Goal: Task Accomplishment & Management: Use online tool/utility

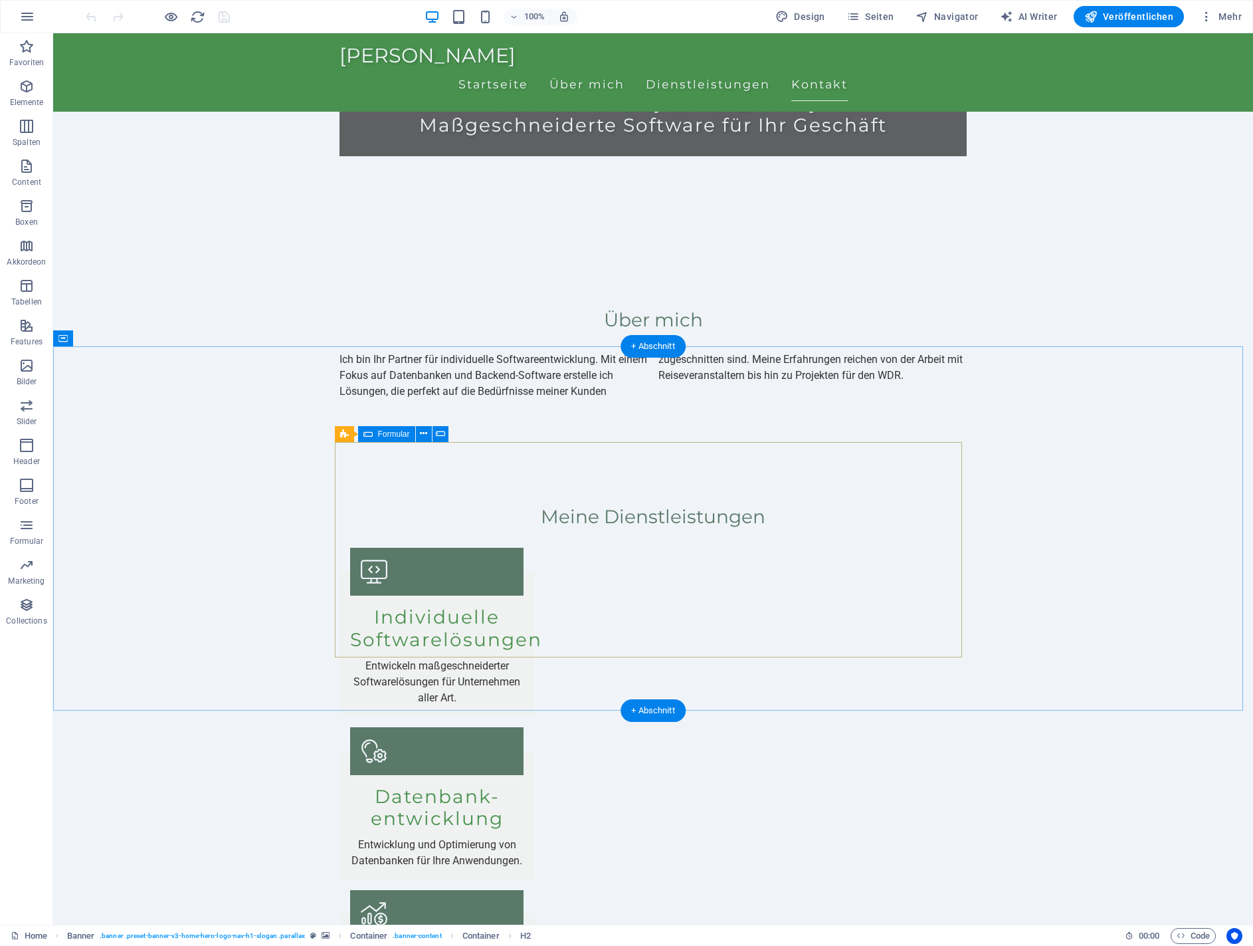
scroll to position [858, 0]
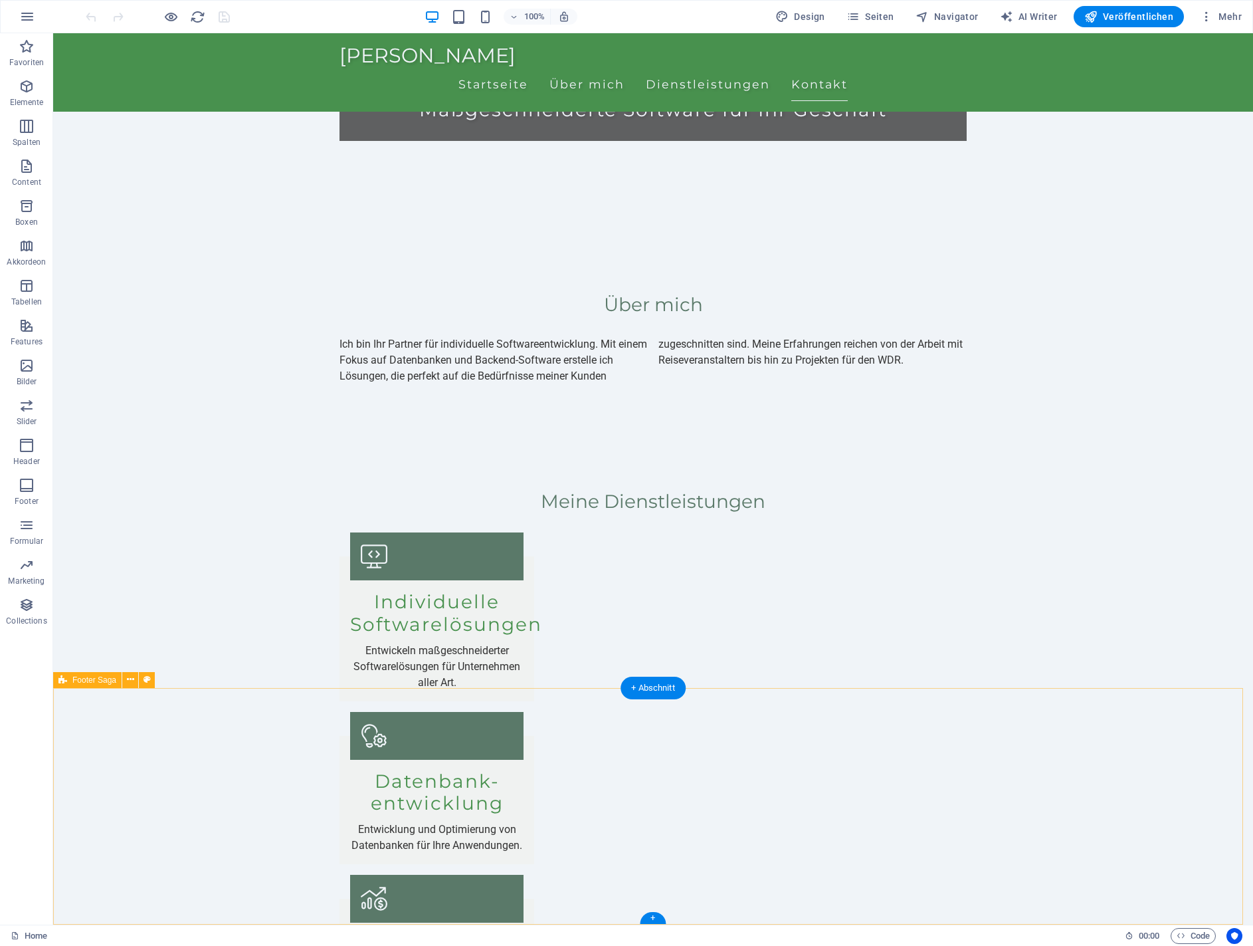
select select "footer"
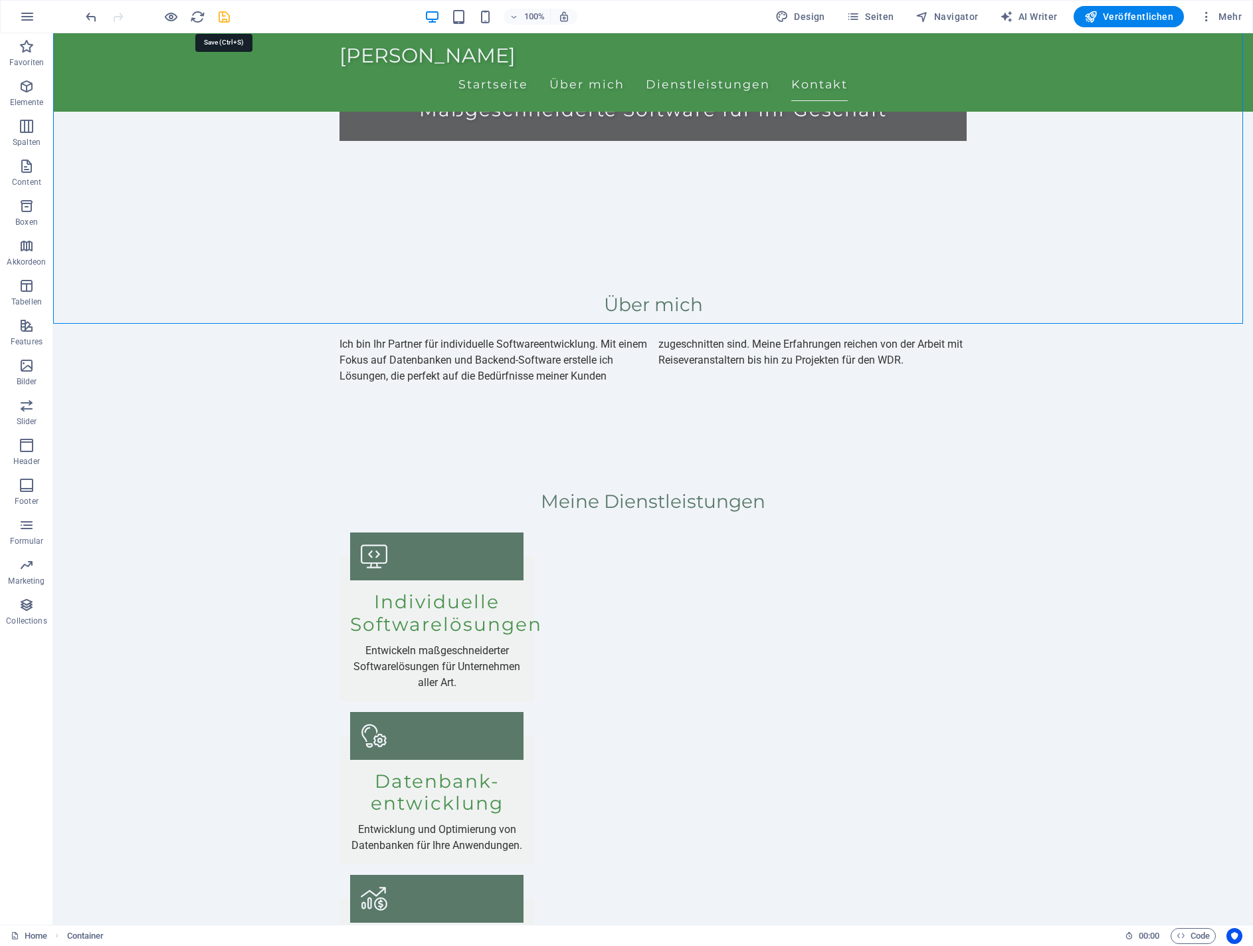
click at [221, 19] on icon "save" at bounding box center [224, 16] width 15 height 15
checkbox input "false"
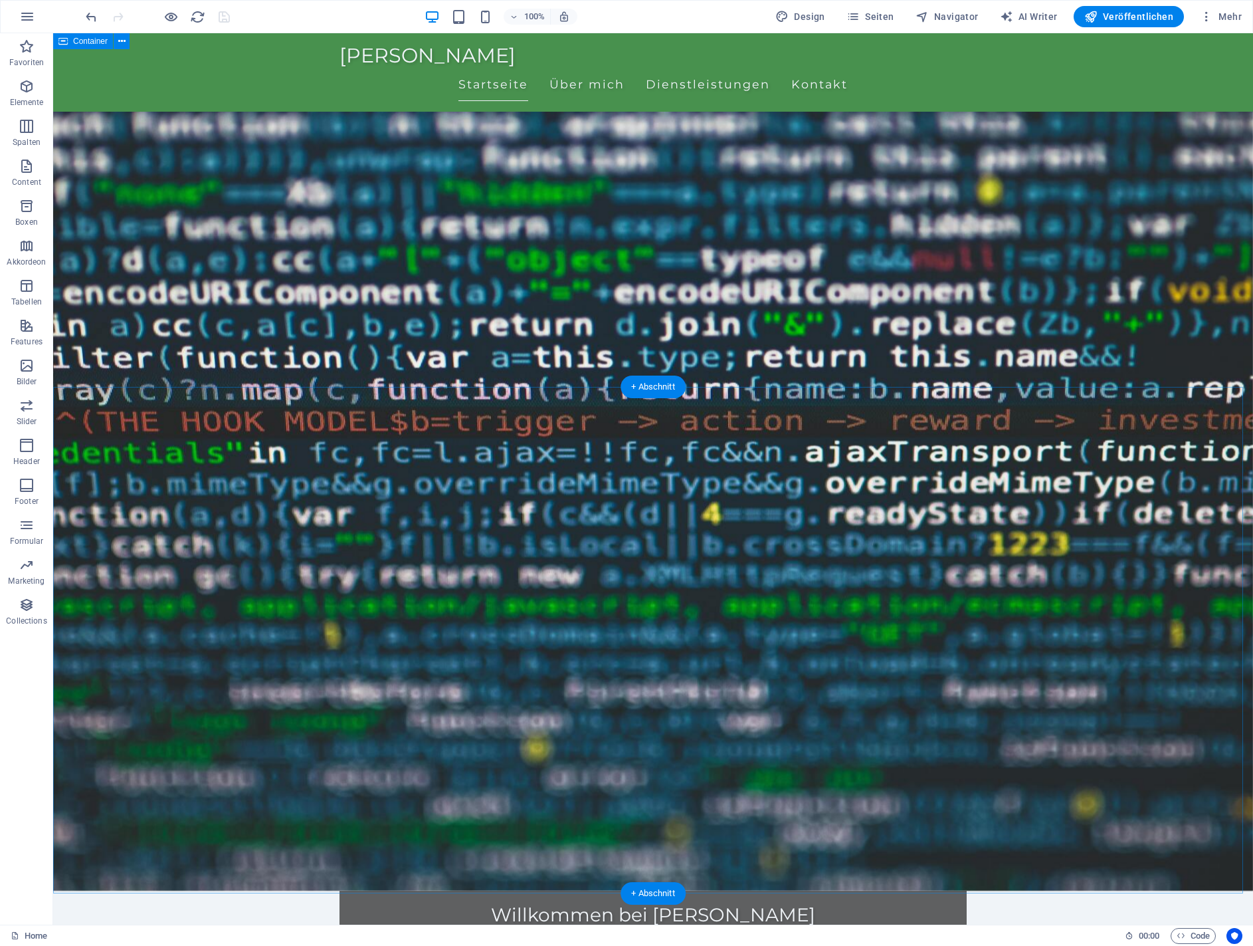
scroll to position [0, 0]
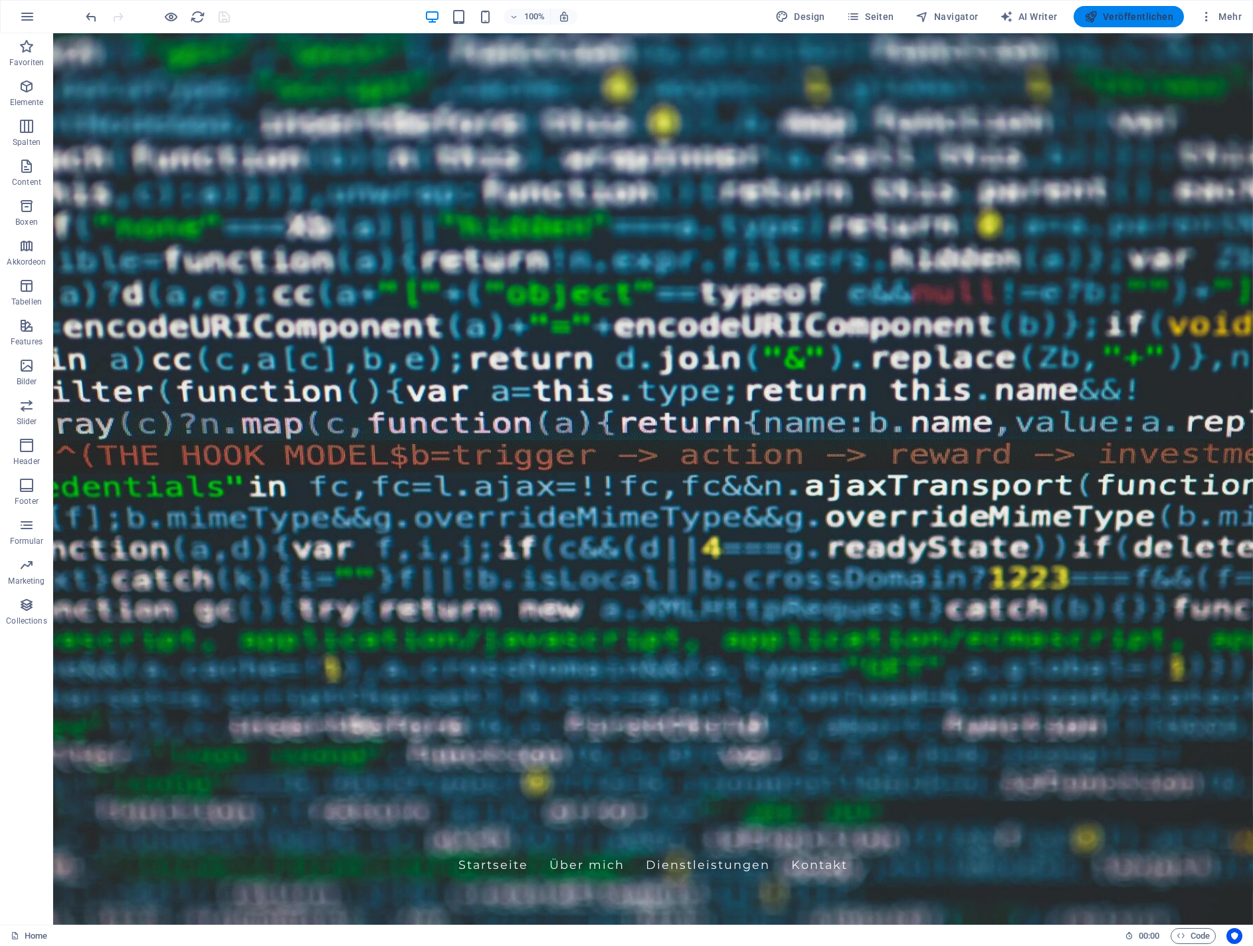
click at [1153, 18] on span "Veröffentlichen" at bounding box center [1129, 16] width 89 height 13
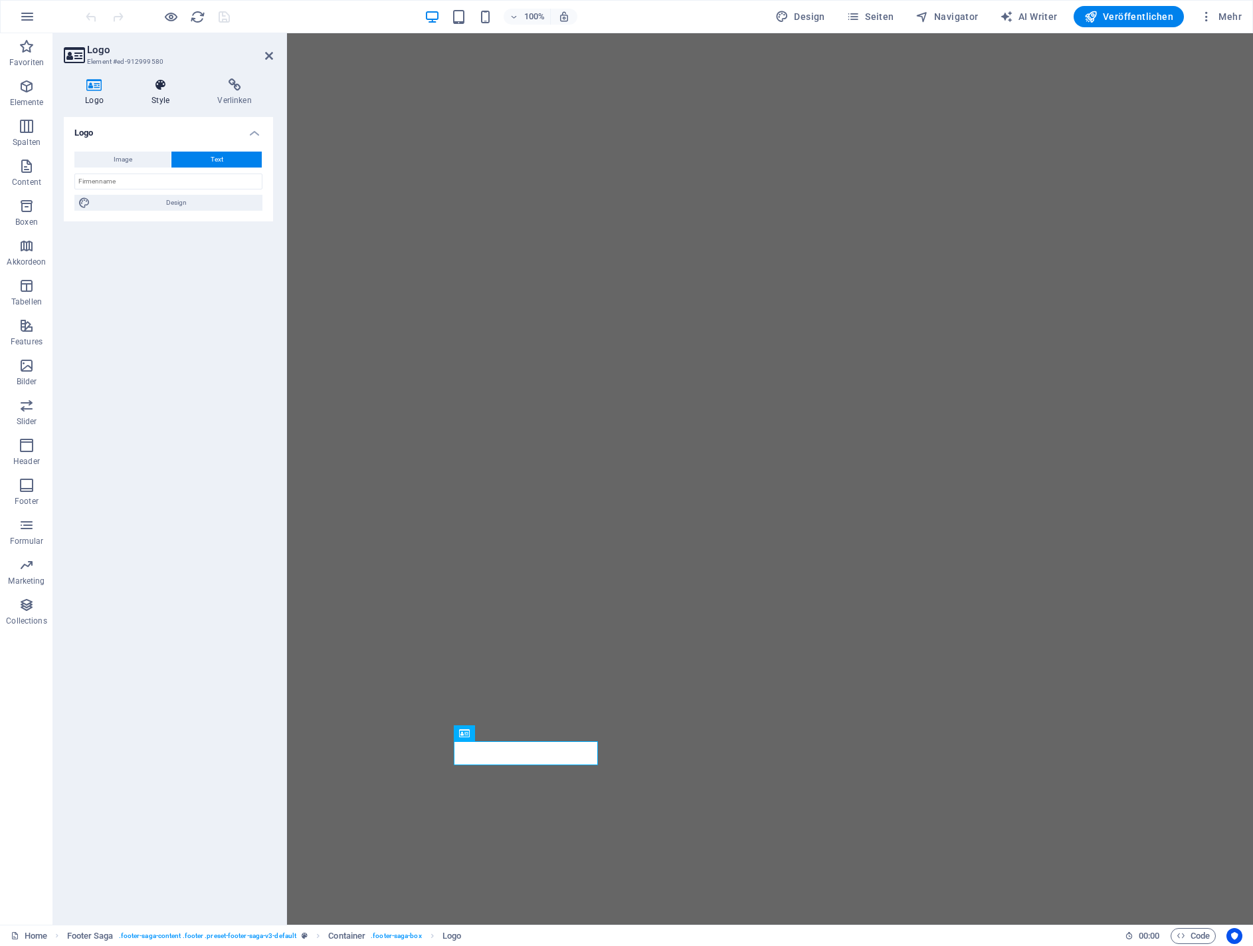
click at [160, 95] on h4 "Style" at bounding box center [163, 92] width 66 height 28
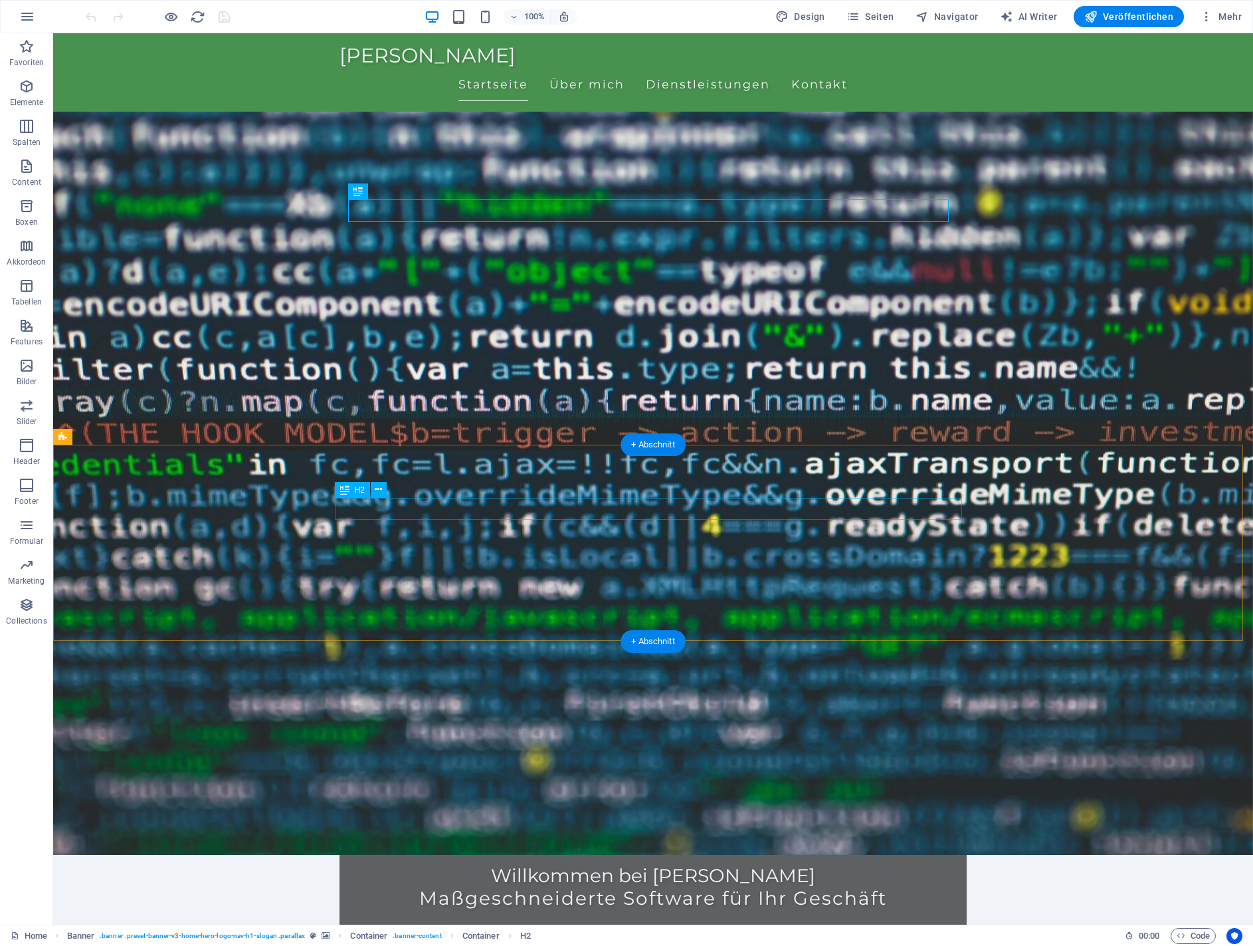
scroll to position [133, 0]
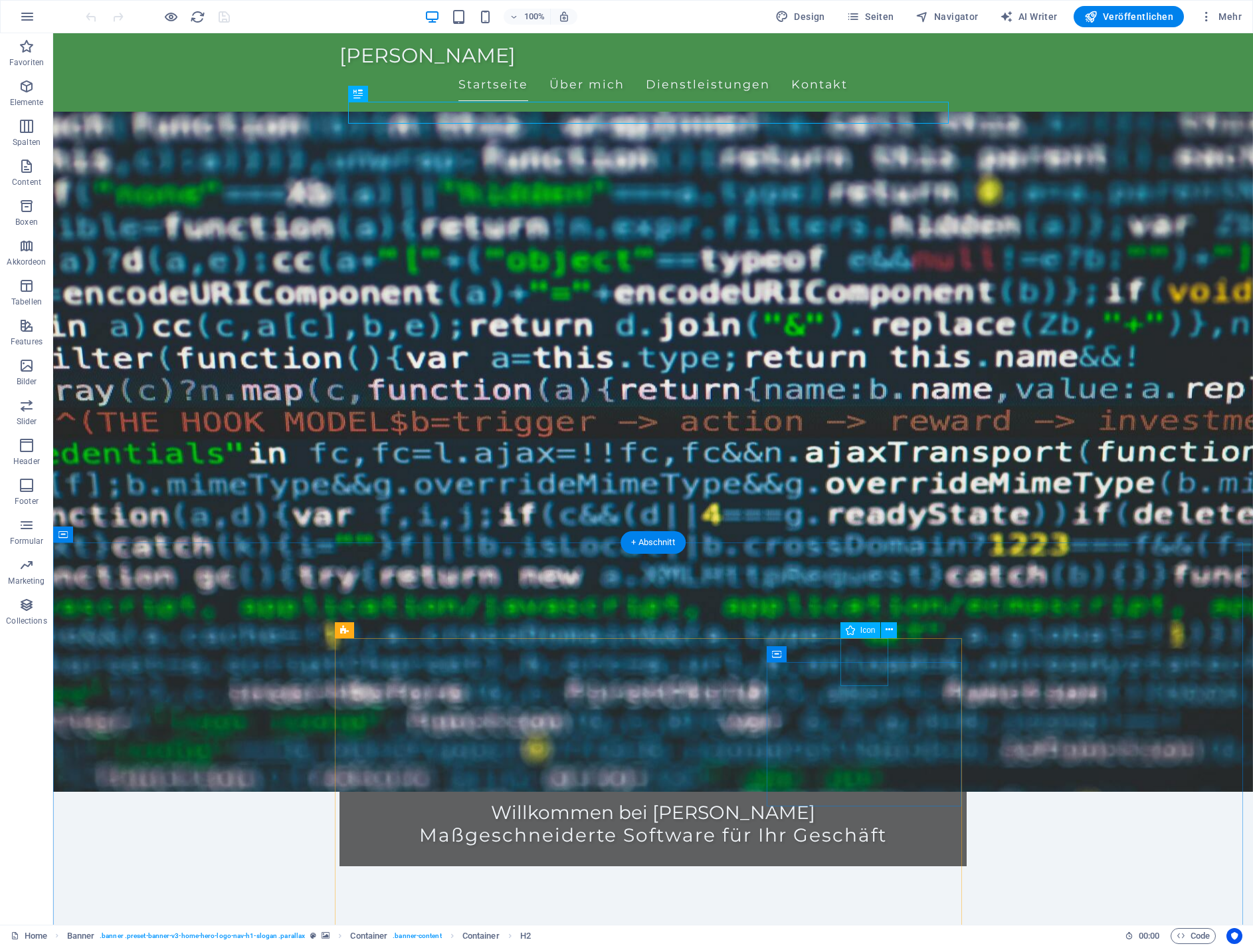
click at [865, 632] on span "Icon" at bounding box center [868, 630] width 15 height 8
select select "xMidYMid"
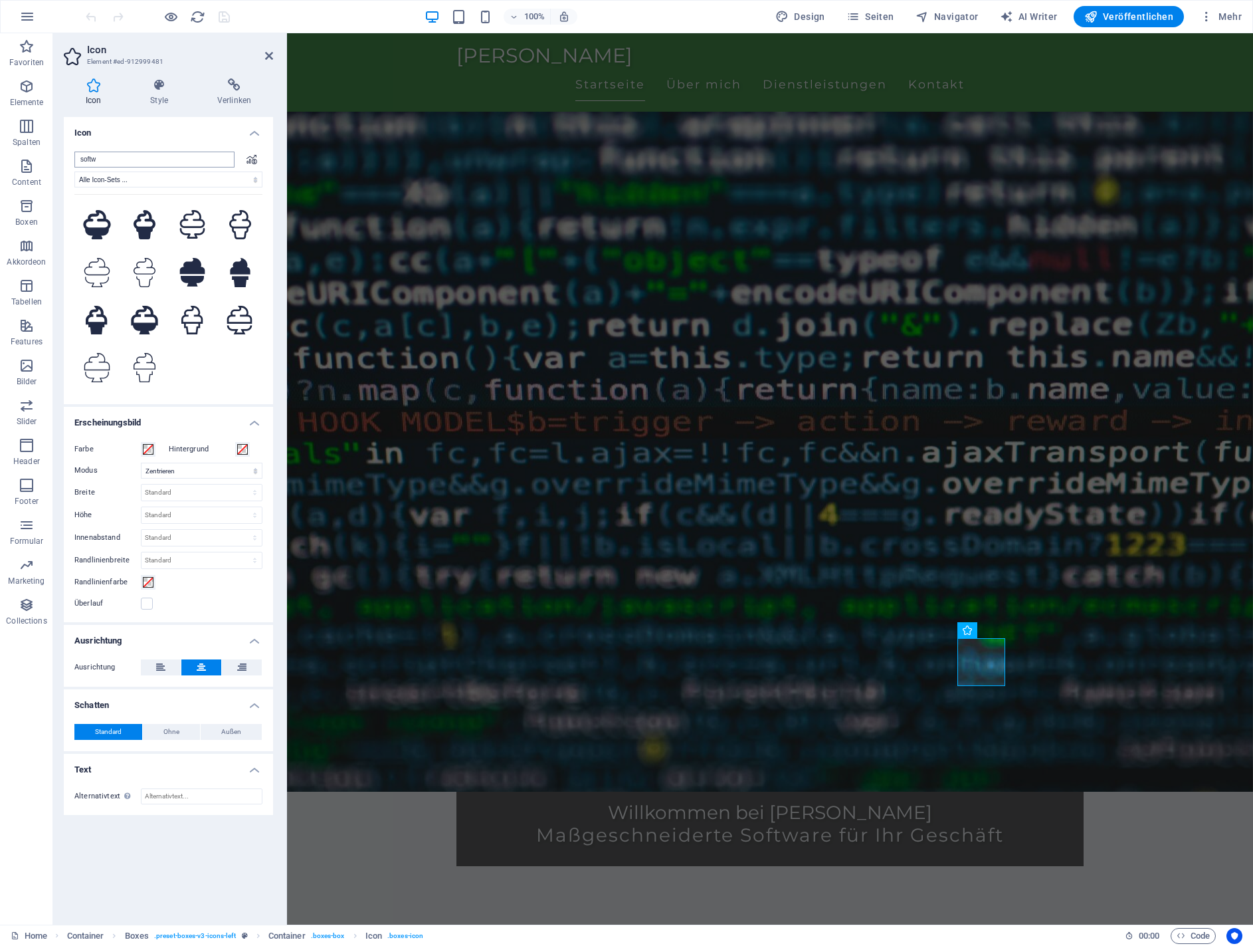
scroll to position [0, 0]
type input "s"
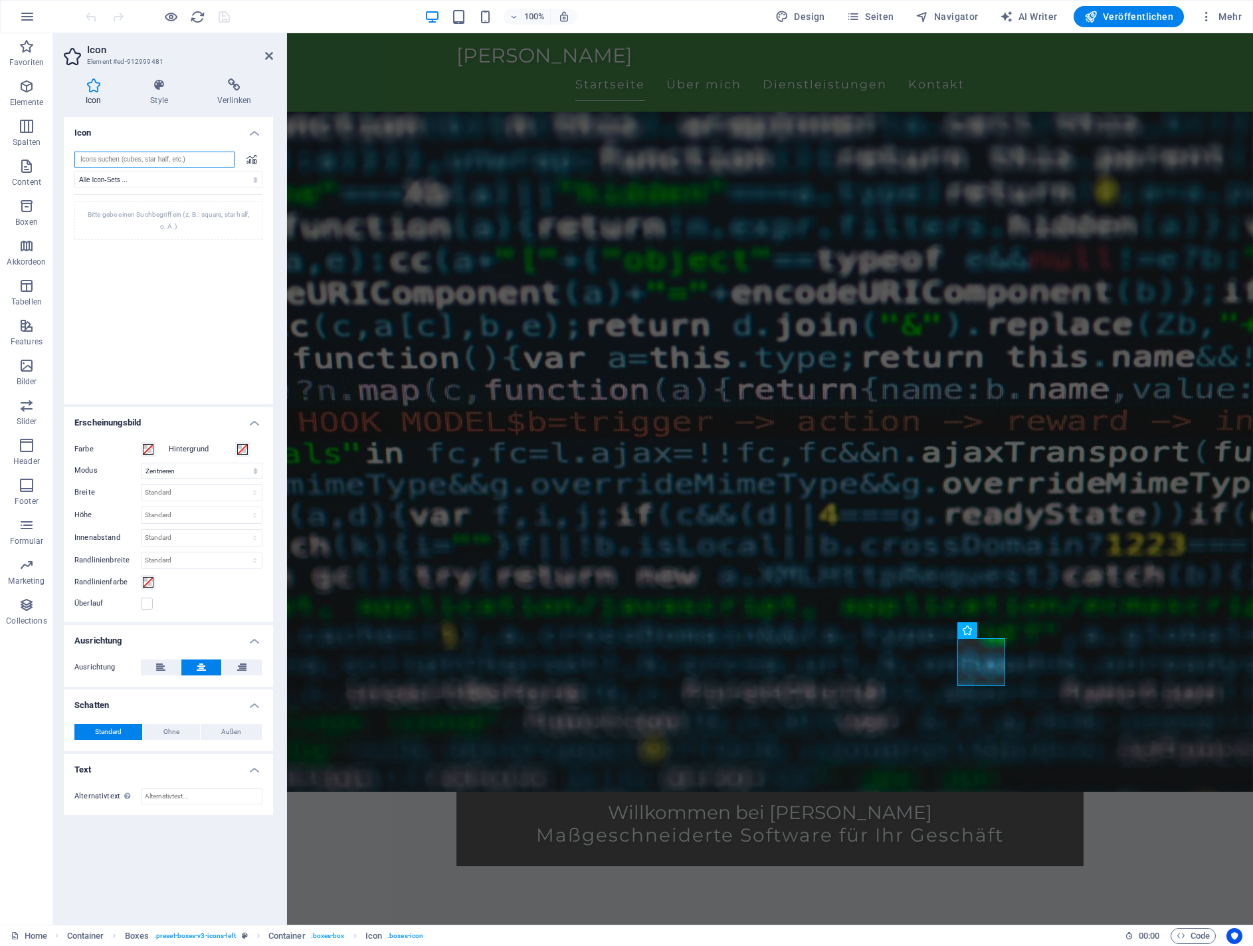
click at [160, 161] on input "search" at bounding box center [154, 160] width 160 height 16
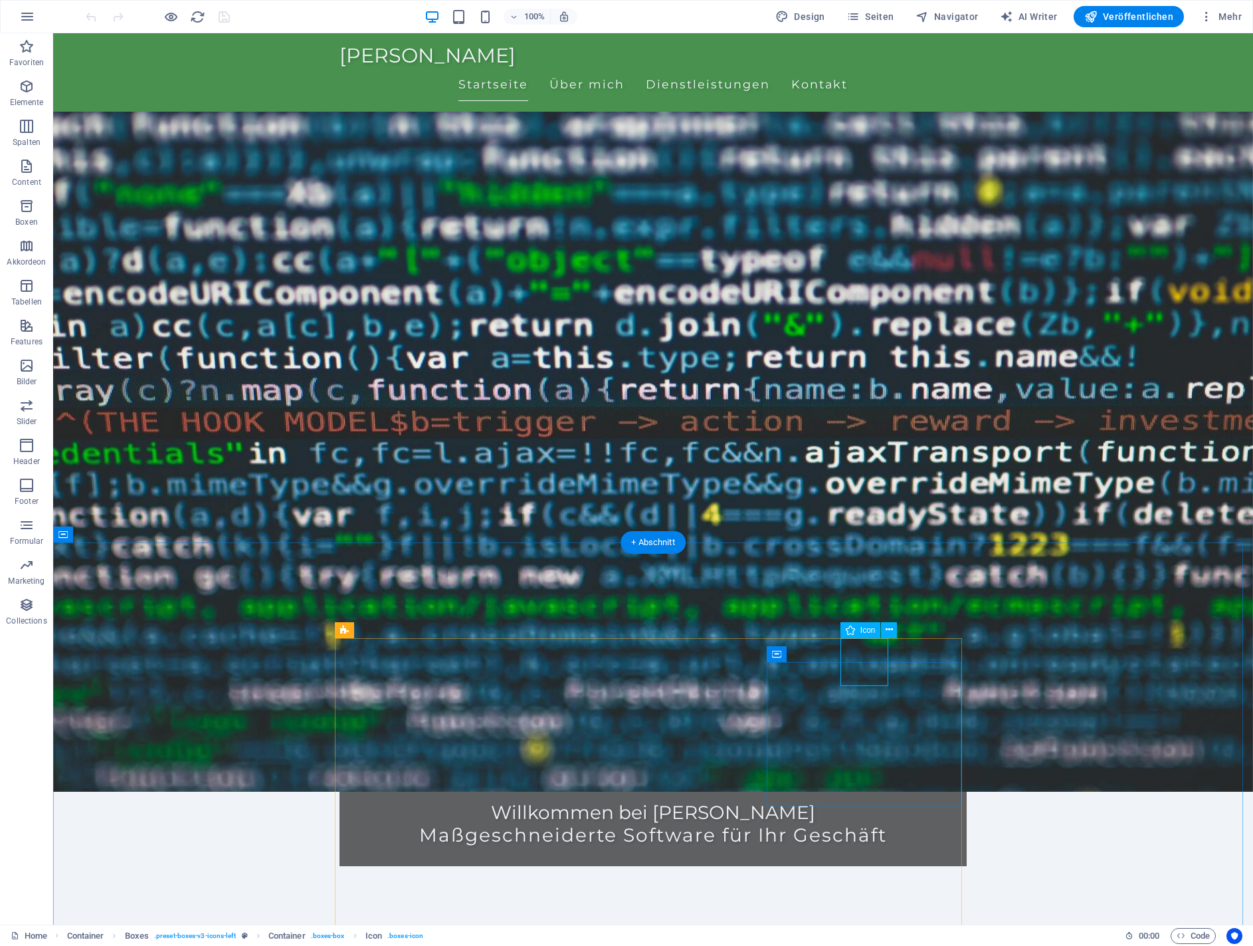
select select "xMidYMid"
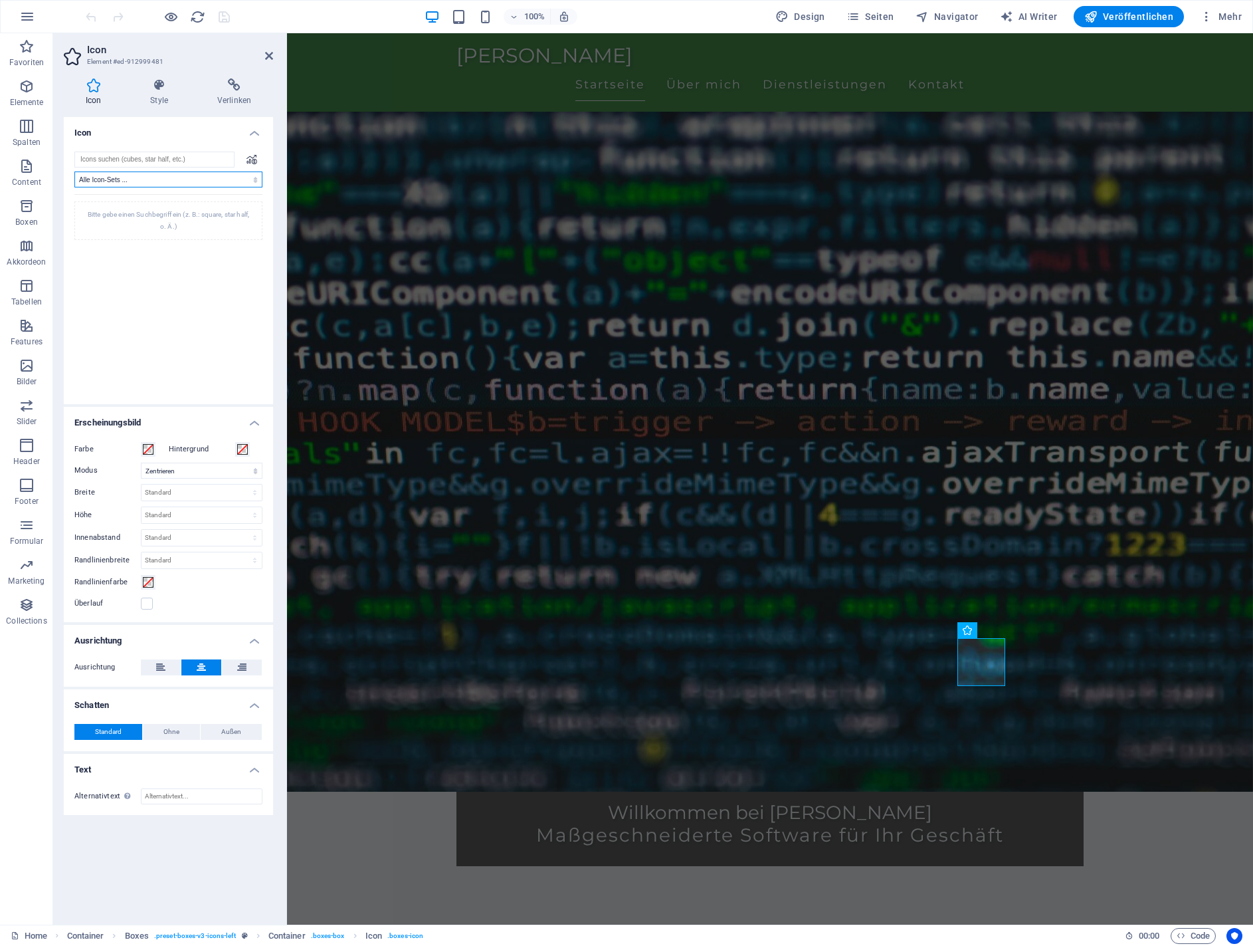
click at [161, 178] on select "Alle Icon-Sets ... IcoFont Ionicons FontAwesome Brands FontAwesome Duotone Font…" at bounding box center [168, 179] width 188 height 16
click at [159, 157] on input "search" at bounding box center [154, 160] width 160 height 16
click at [250, 159] on icon at bounding box center [252, 158] width 11 height 9
click at [167, 177] on select "Alle Icon-Sets ... IcoFont Ionicons FontAwesome Brands FontAwesome Duotone Font…" at bounding box center [168, 179] width 188 height 16
click at [74, 171] on select "Alle Icon-Sets ... IcoFont Ionicons FontAwesome Brands FontAwesome Duotone Font…" at bounding box center [168, 179] width 188 height 16
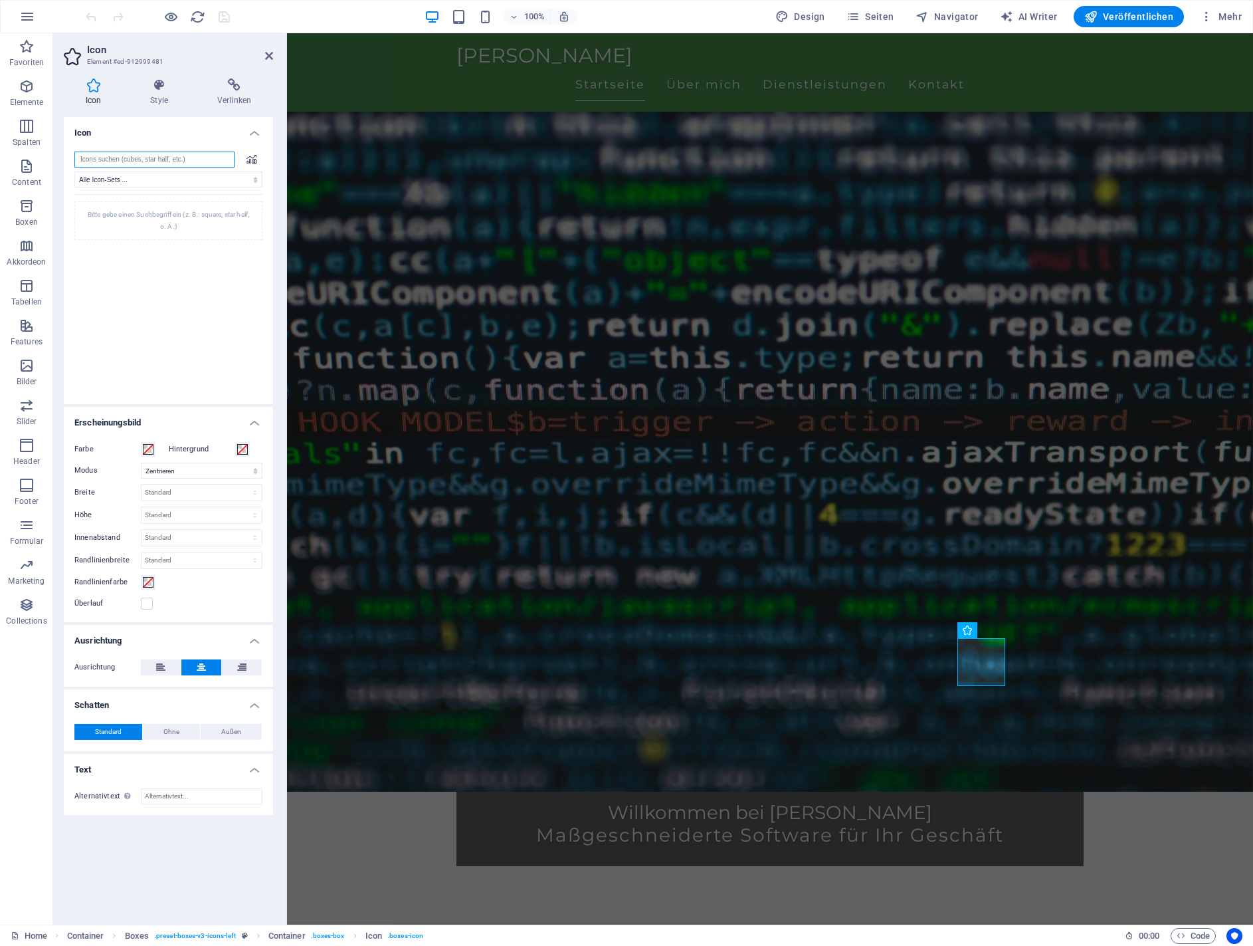
click at [155, 160] on input "search" at bounding box center [154, 160] width 160 height 16
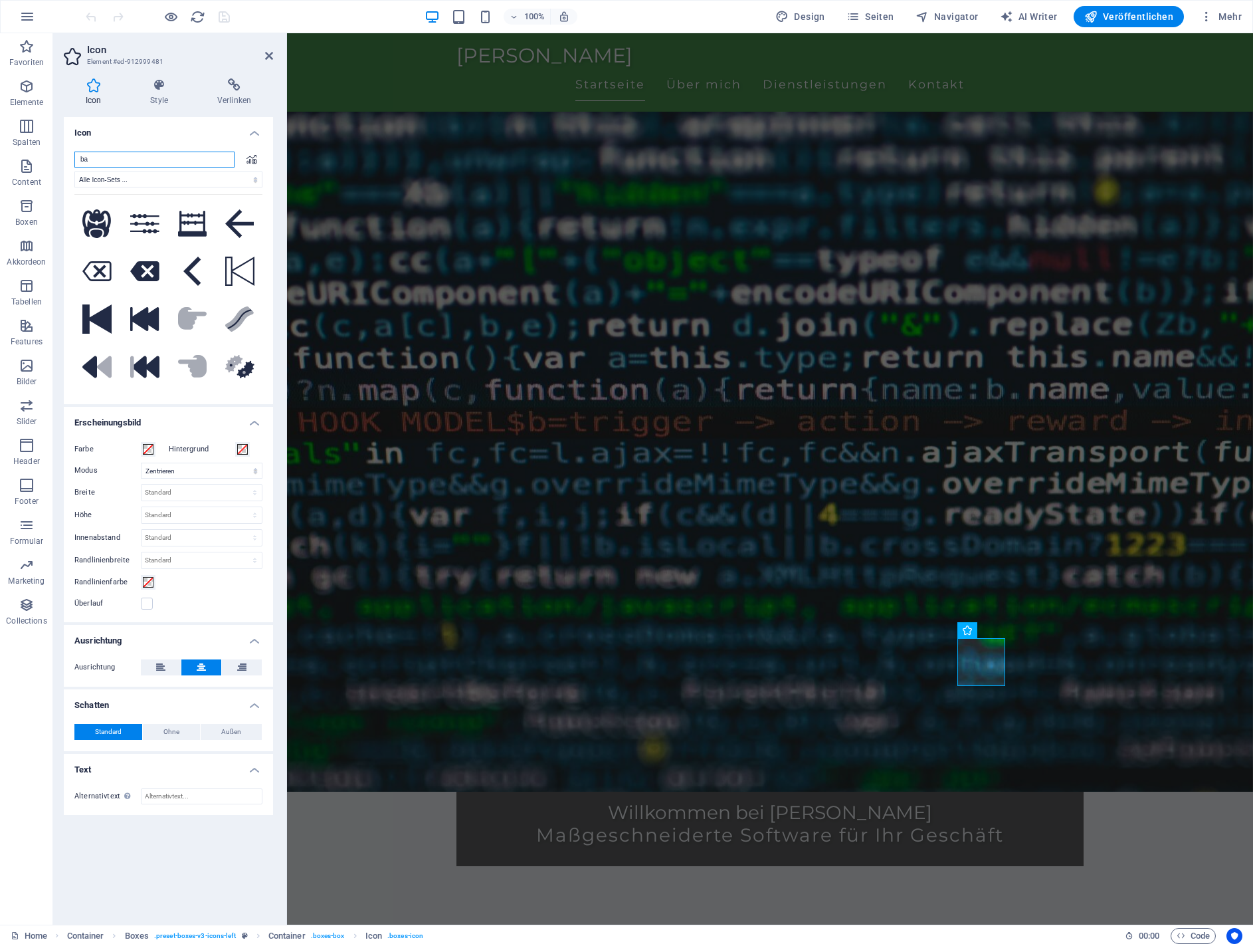
type input "b"
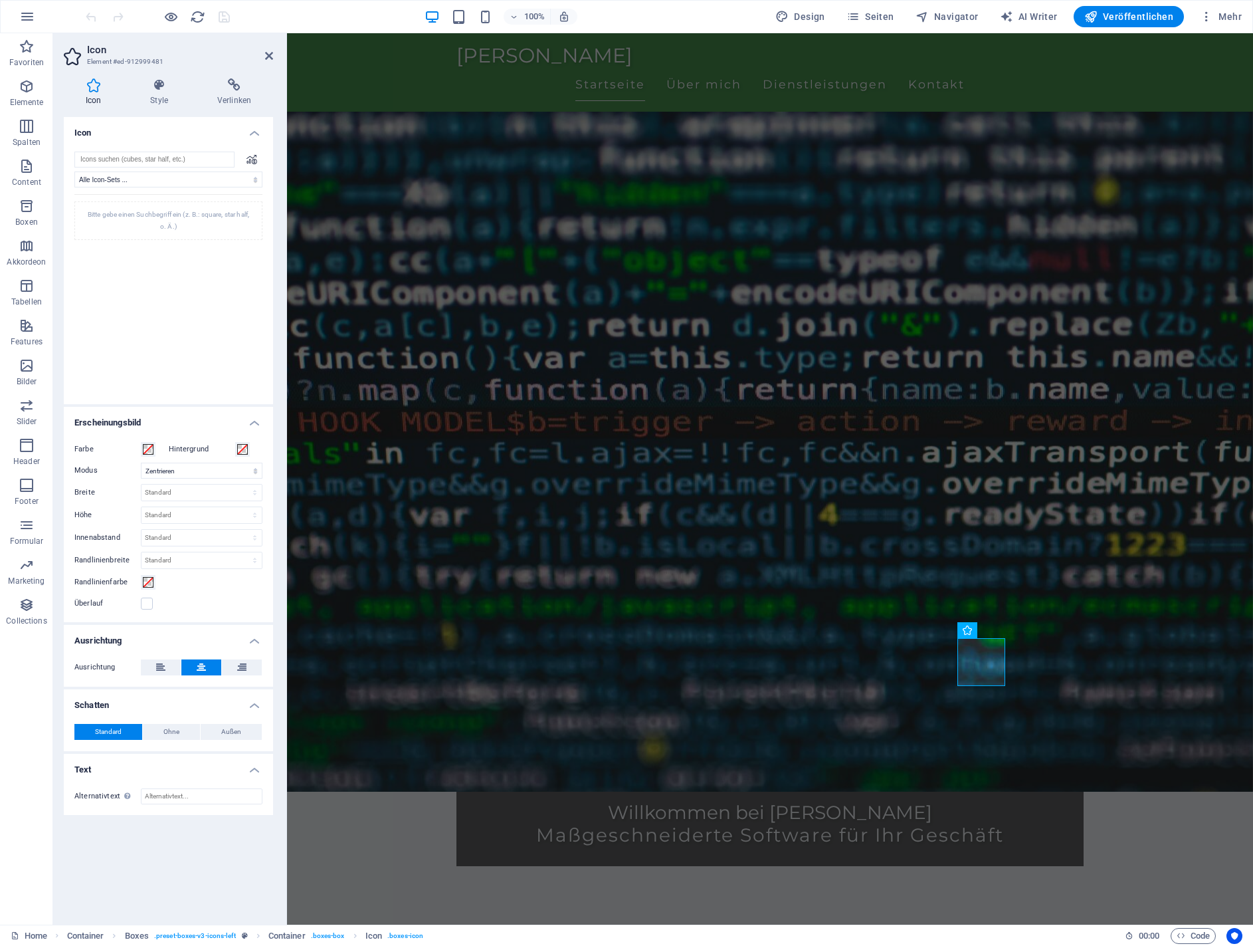
click at [251, 157] on icon at bounding box center [252, 158] width 11 height 9
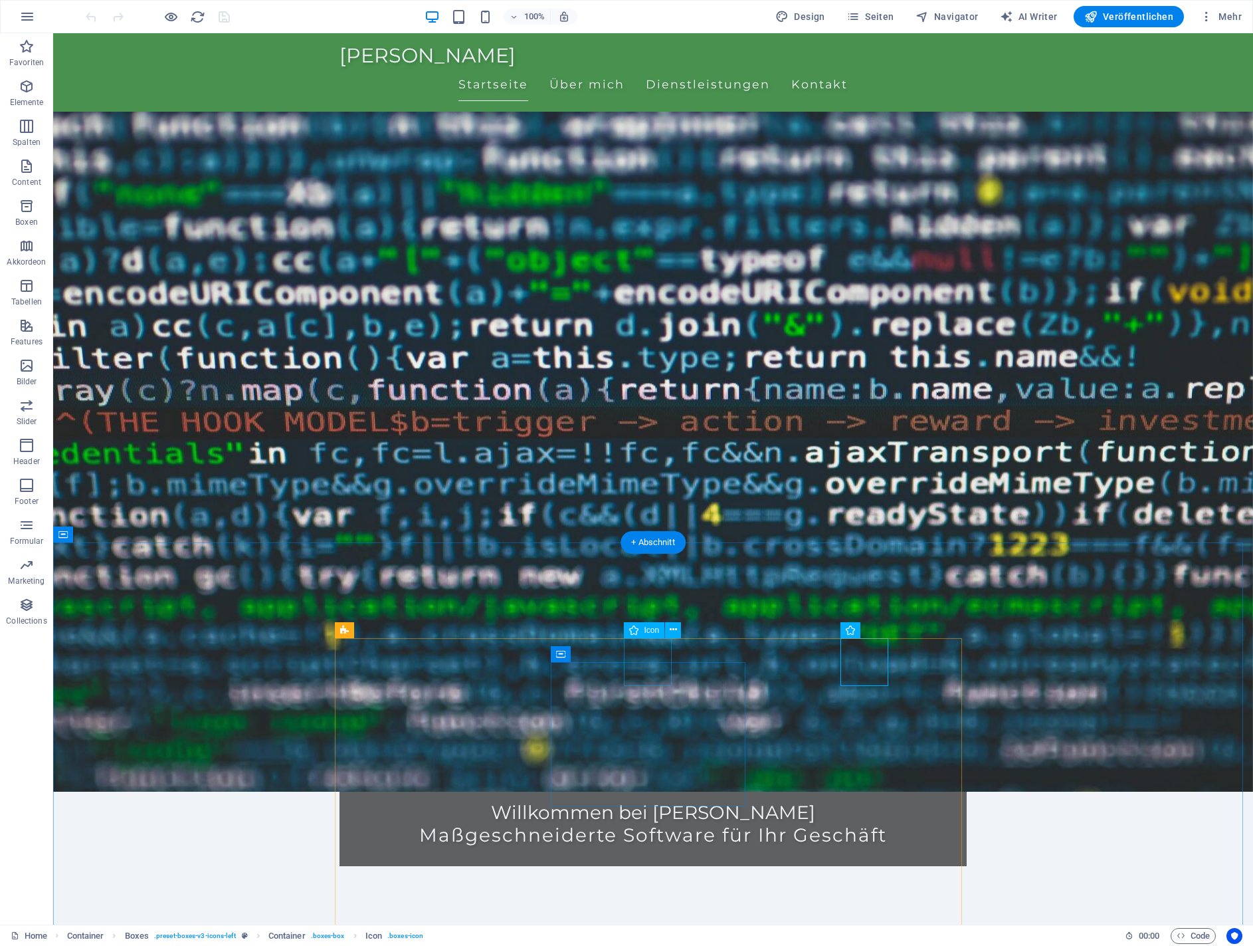
select select "xMidYMid"
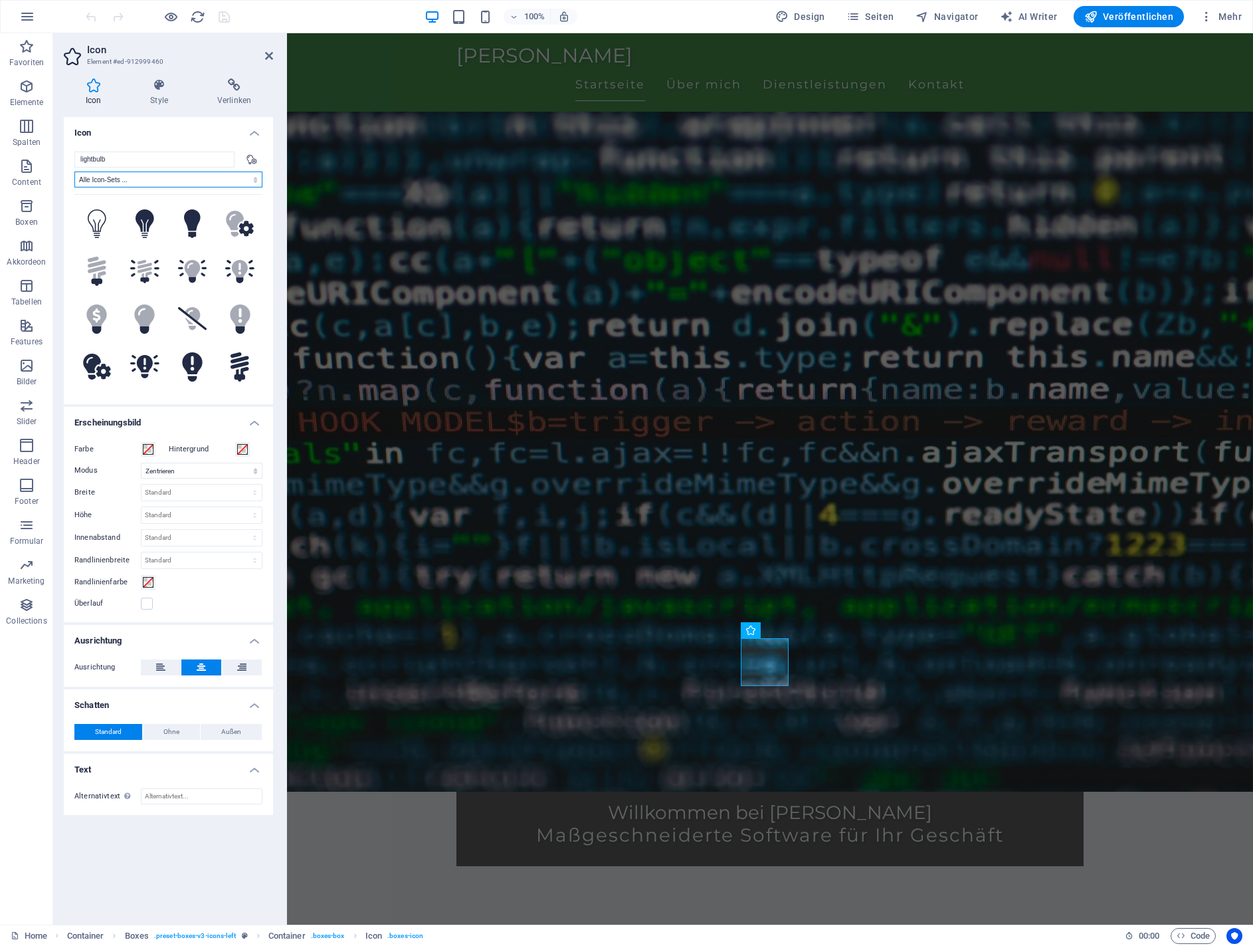
click at [147, 183] on select "Alle Icon-Sets ... IcoFont Ionicons FontAwesome Brands FontAwesome Duotone Font…" at bounding box center [168, 179] width 188 height 16
select select "font-awesome-light"
click at [74, 171] on select "Alle Icon-Sets ... IcoFont Ionicons FontAwesome Brands FontAwesome Duotone Font…" at bounding box center [168, 179] width 188 height 16
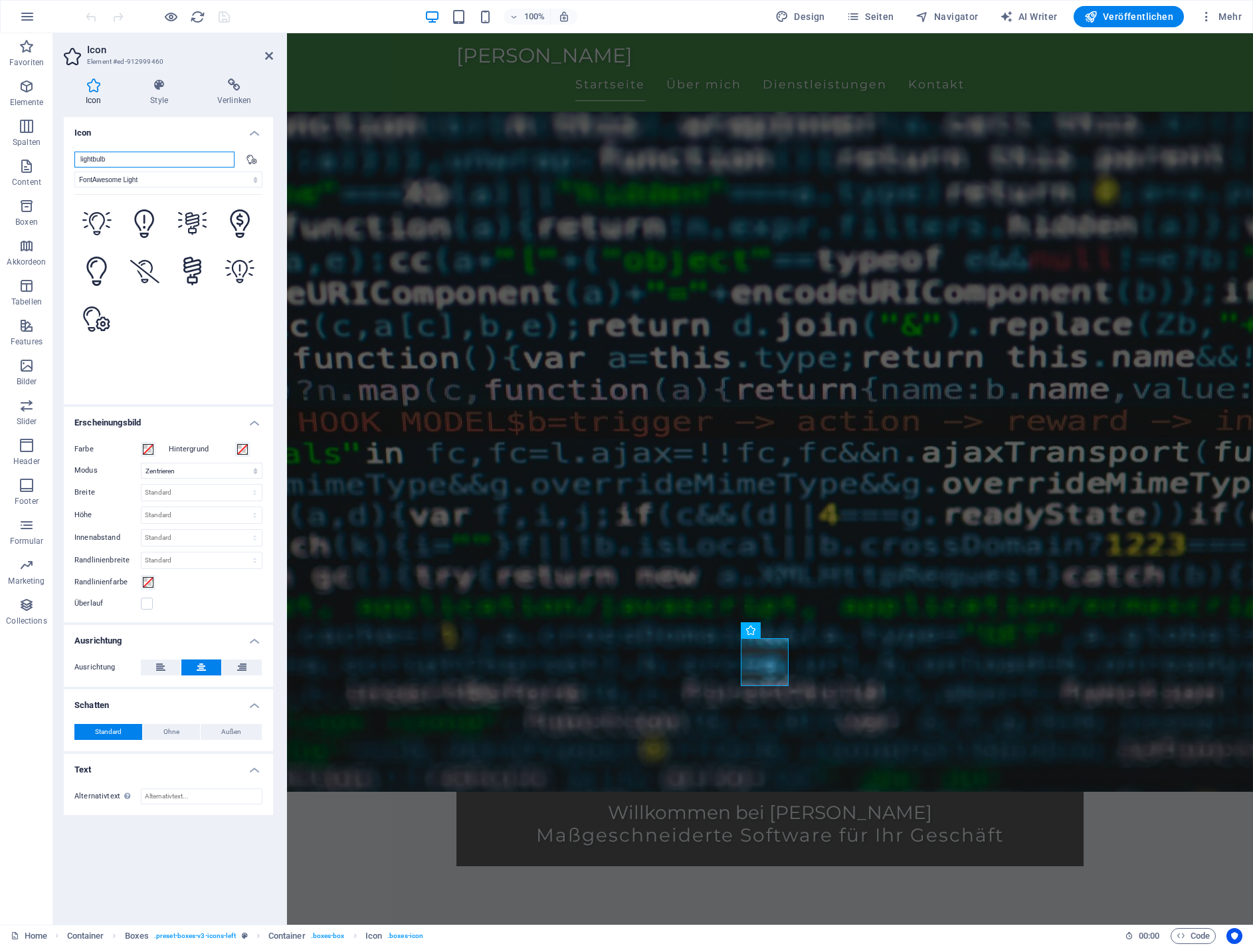
click at [175, 161] on input "lightbulb" at bounding box center [154, 160] width 160 height 16
type input "l"
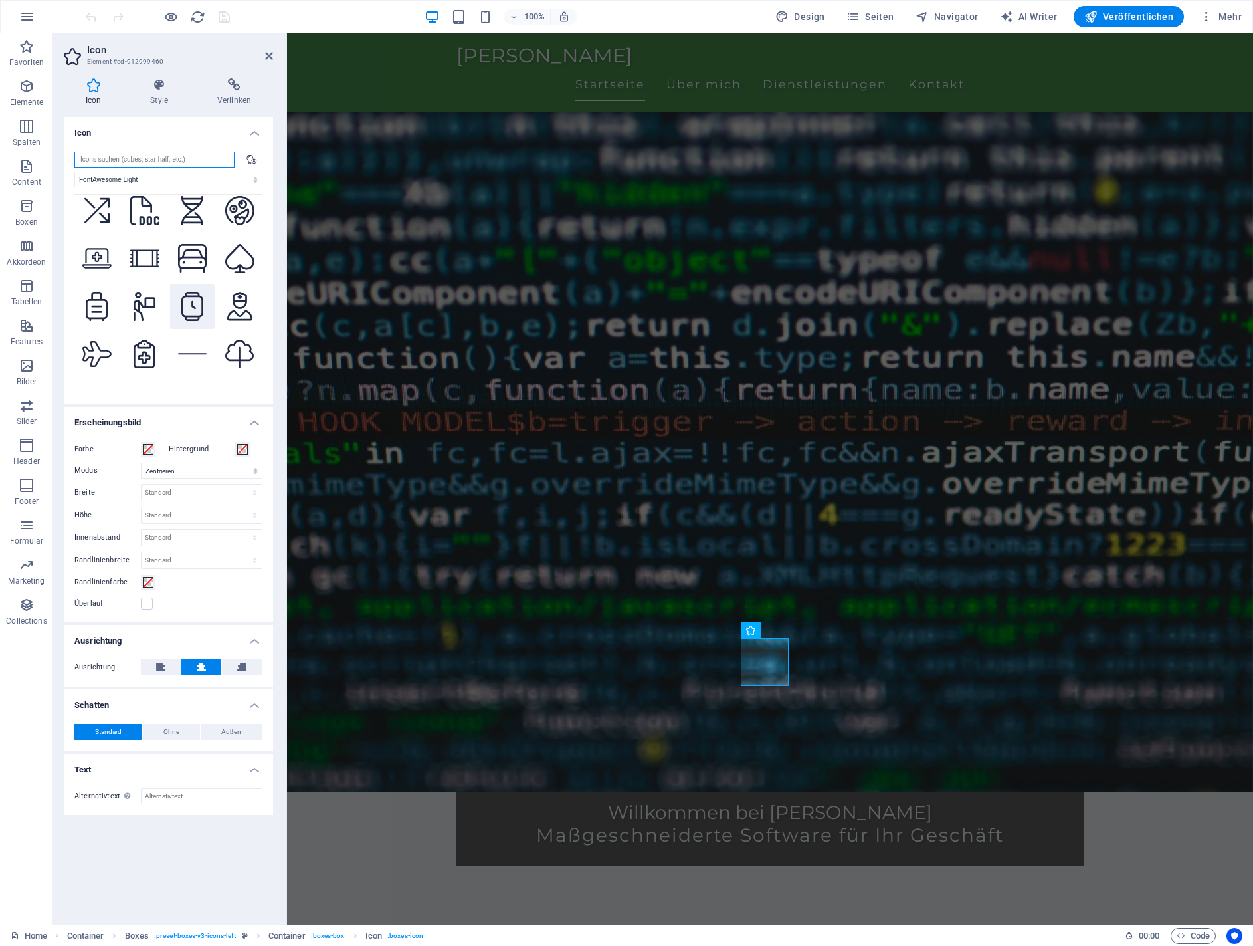
scroll to position [199, 0]
click at [167, 157] on input "search" at bounding box center [154, 160] width 160 height 16
type input "o"
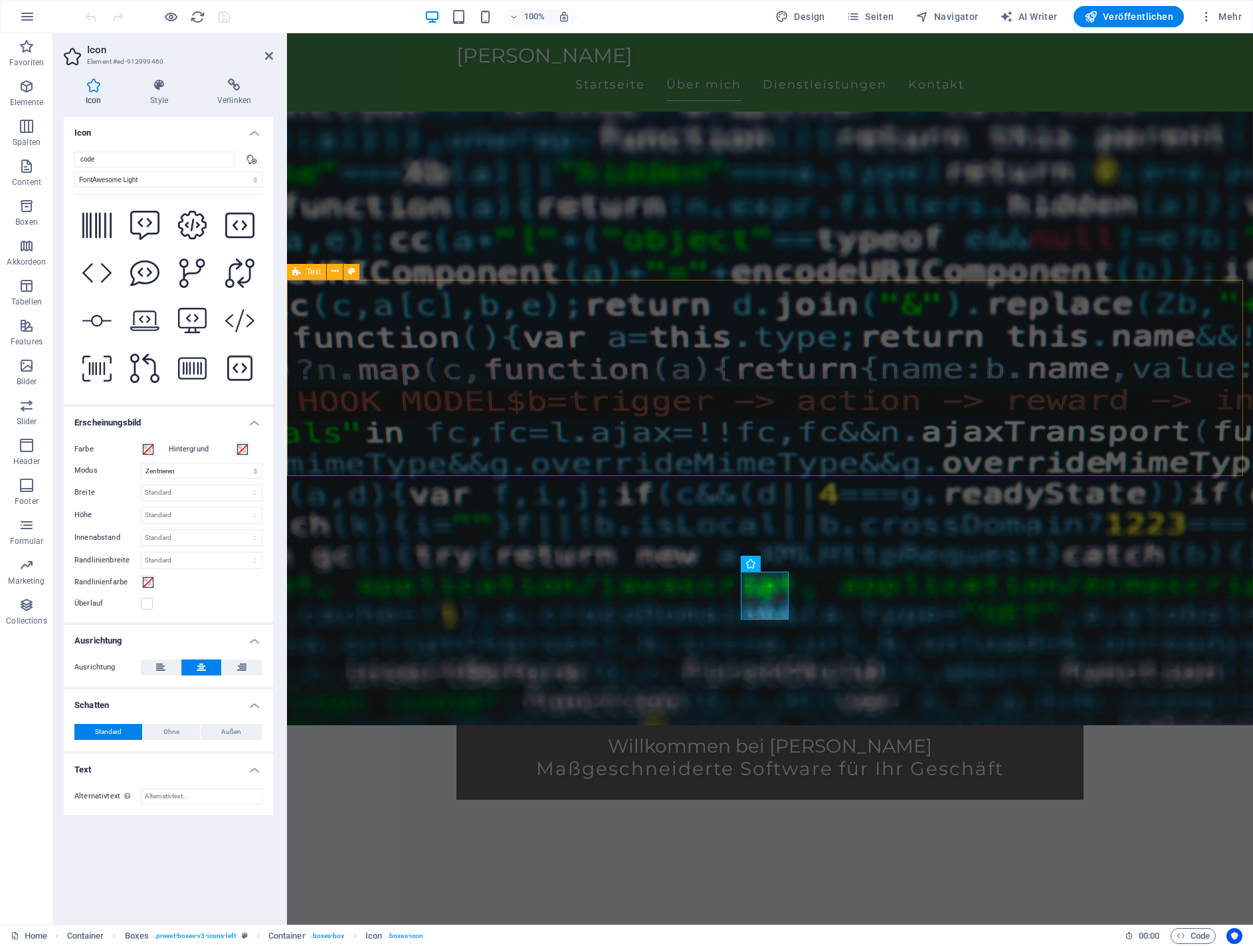
scroll to position [266, 0]
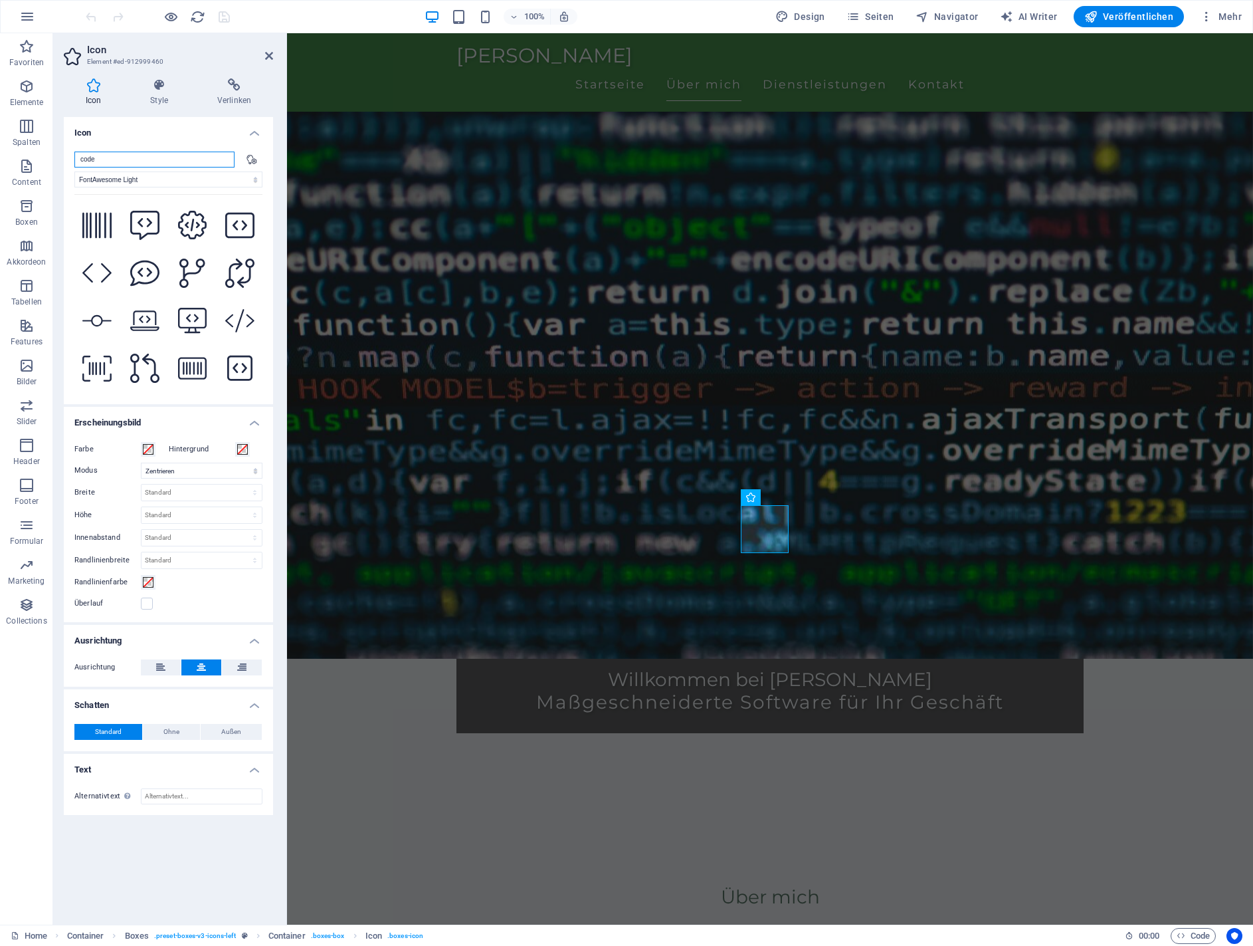
click at [119, 155] on input "code" at bounding box center [154, 160] width 160 height 16
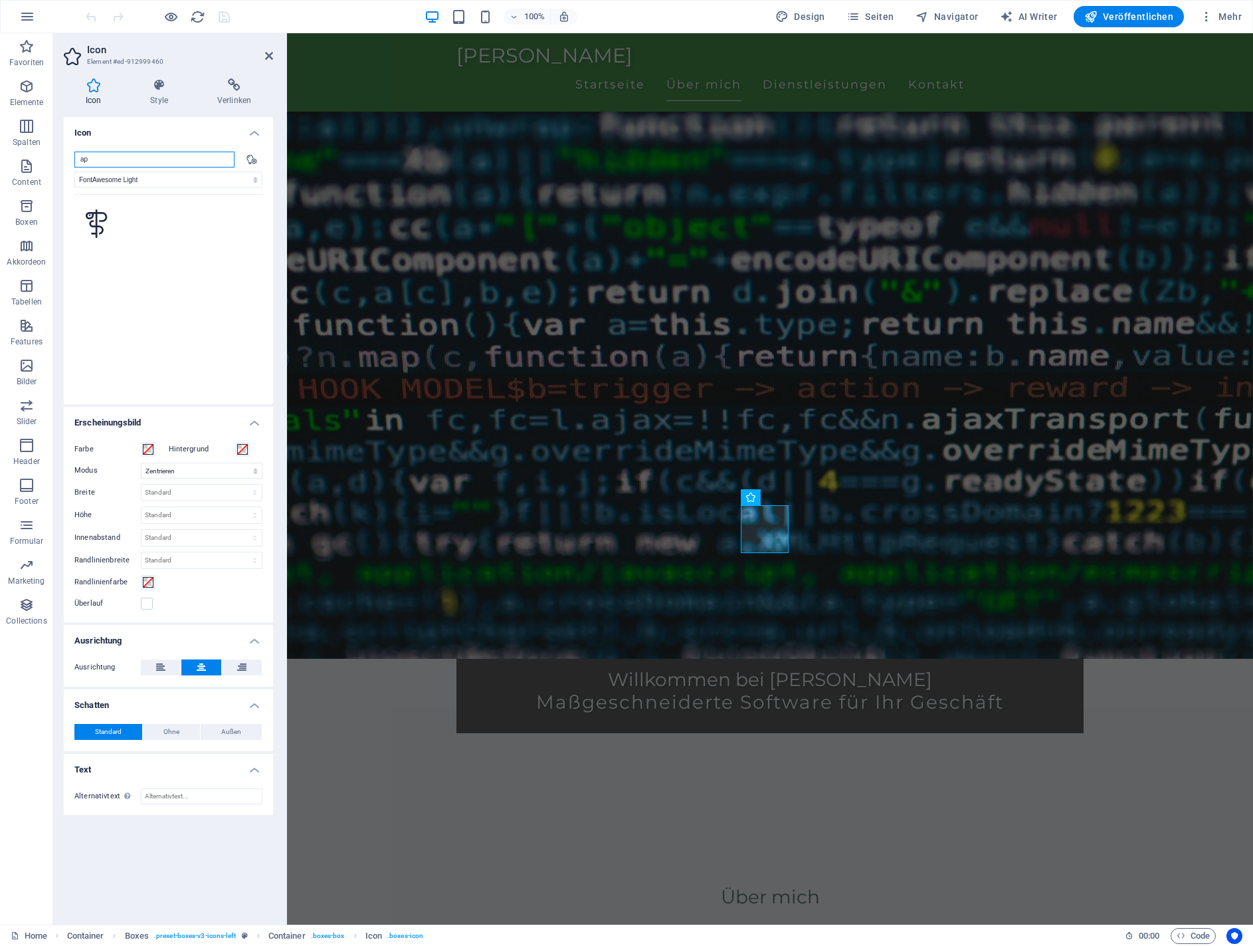
type input "a"
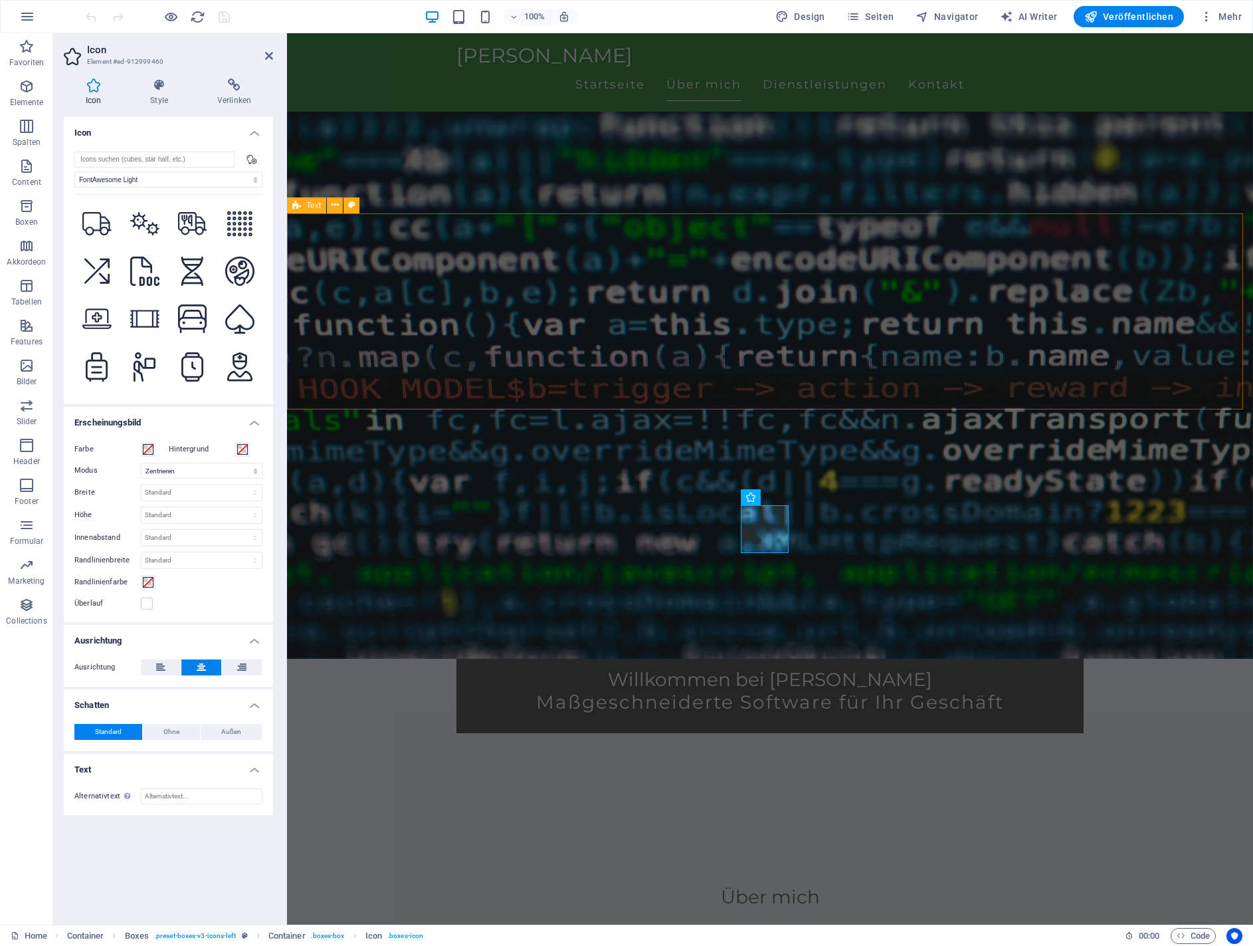
click at [690, 833] on div "Über mich Ich bin Ihr Partner für individuelle Softwareentwicklung. Mit einem F…" at bounding box center [770, 931] width 966 height 197
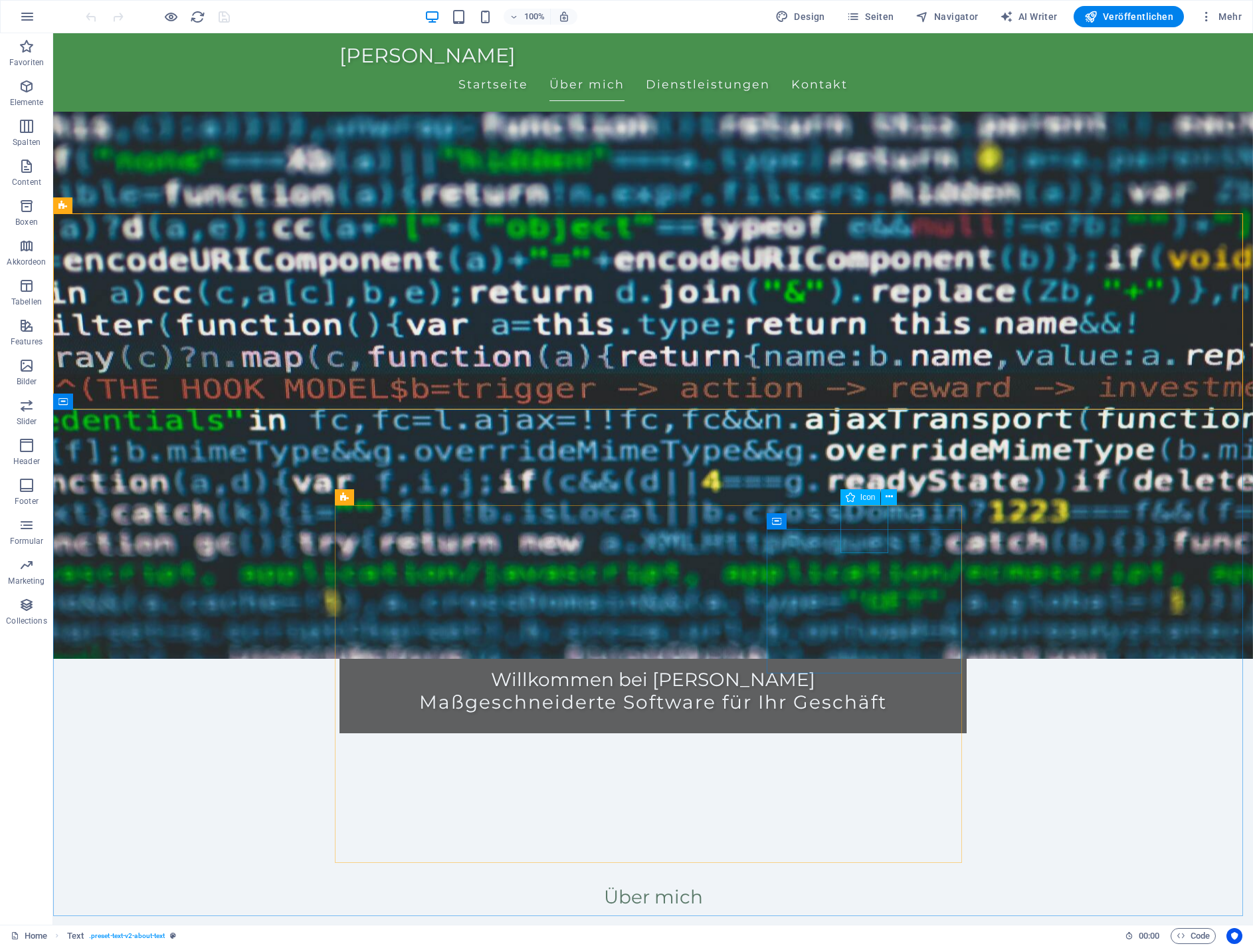
click at [861, 498] on span "Icon" at bounding box center [868, 497] width 15 height 8
select select "xMidYMid"
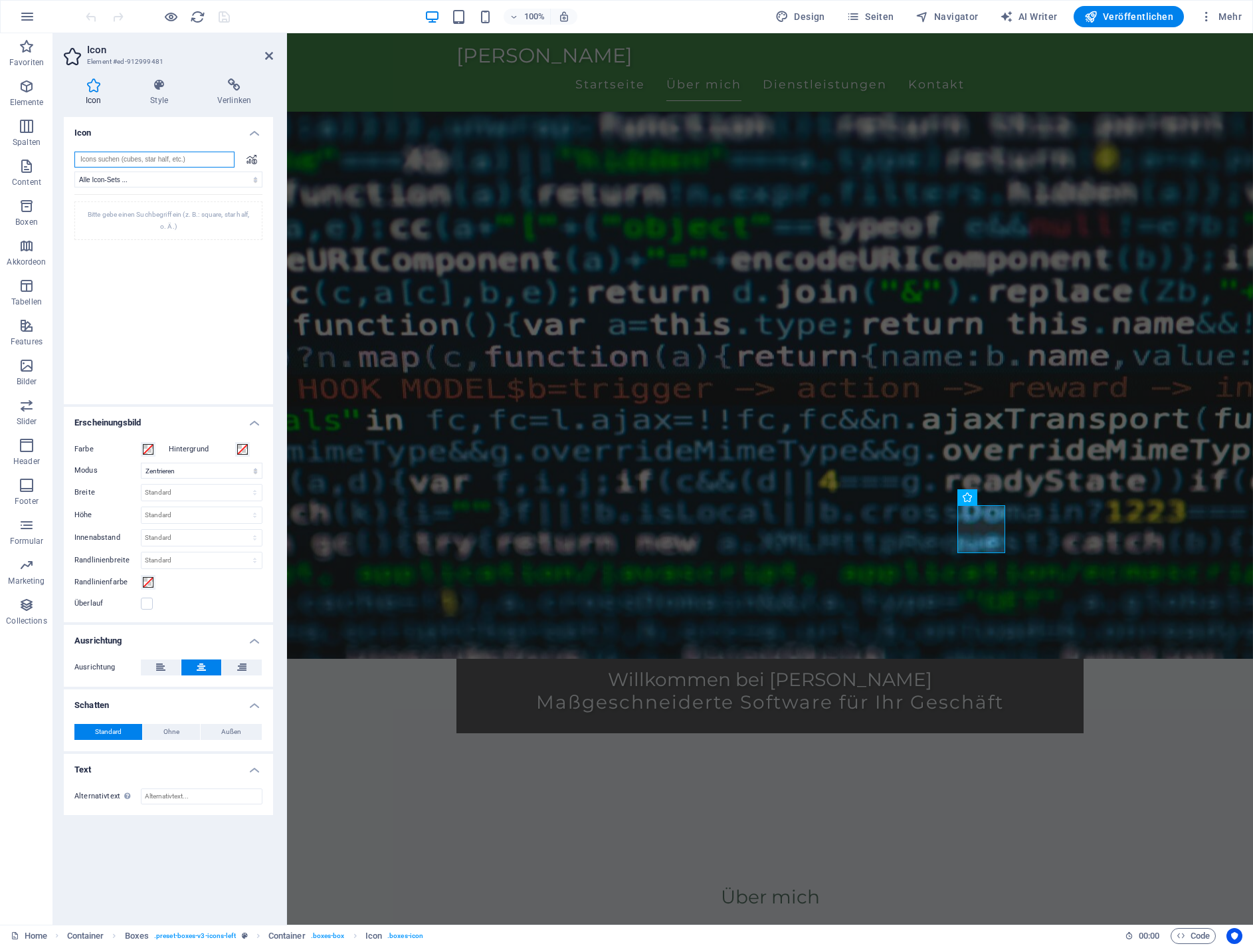
click at [110, 160] on input "search" at bounding box center [154, 160] width 160 height 16
type input "gears"
click at [93, 268] on icon at bounding box center [96, 271] width 29 height 23
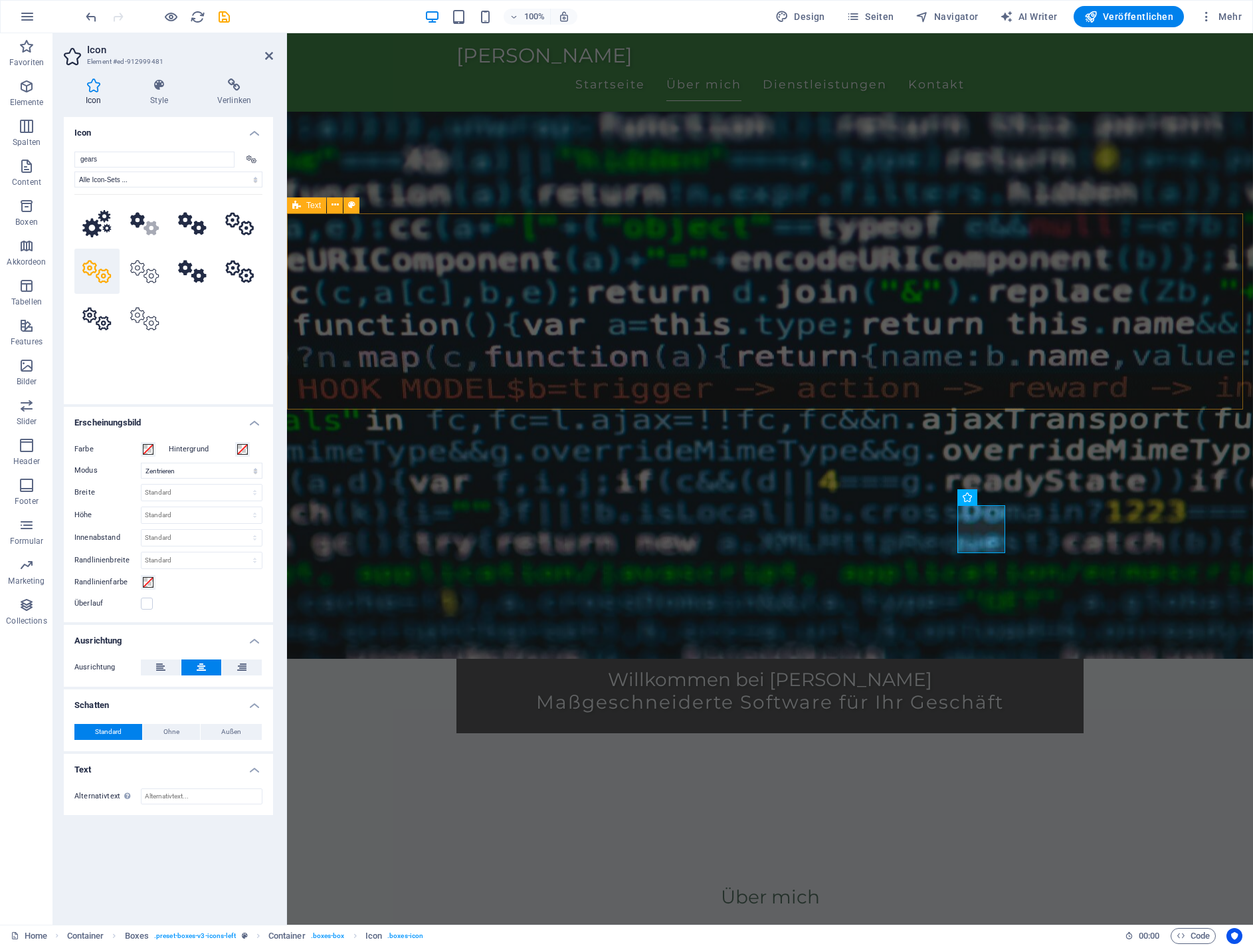
click at [972, 833] on div "Über mich Ich bin Ihr Partner für individuelle Softwareentwicklung. Mit einem F…" at bounding box center [770, 931] width 966 height 197
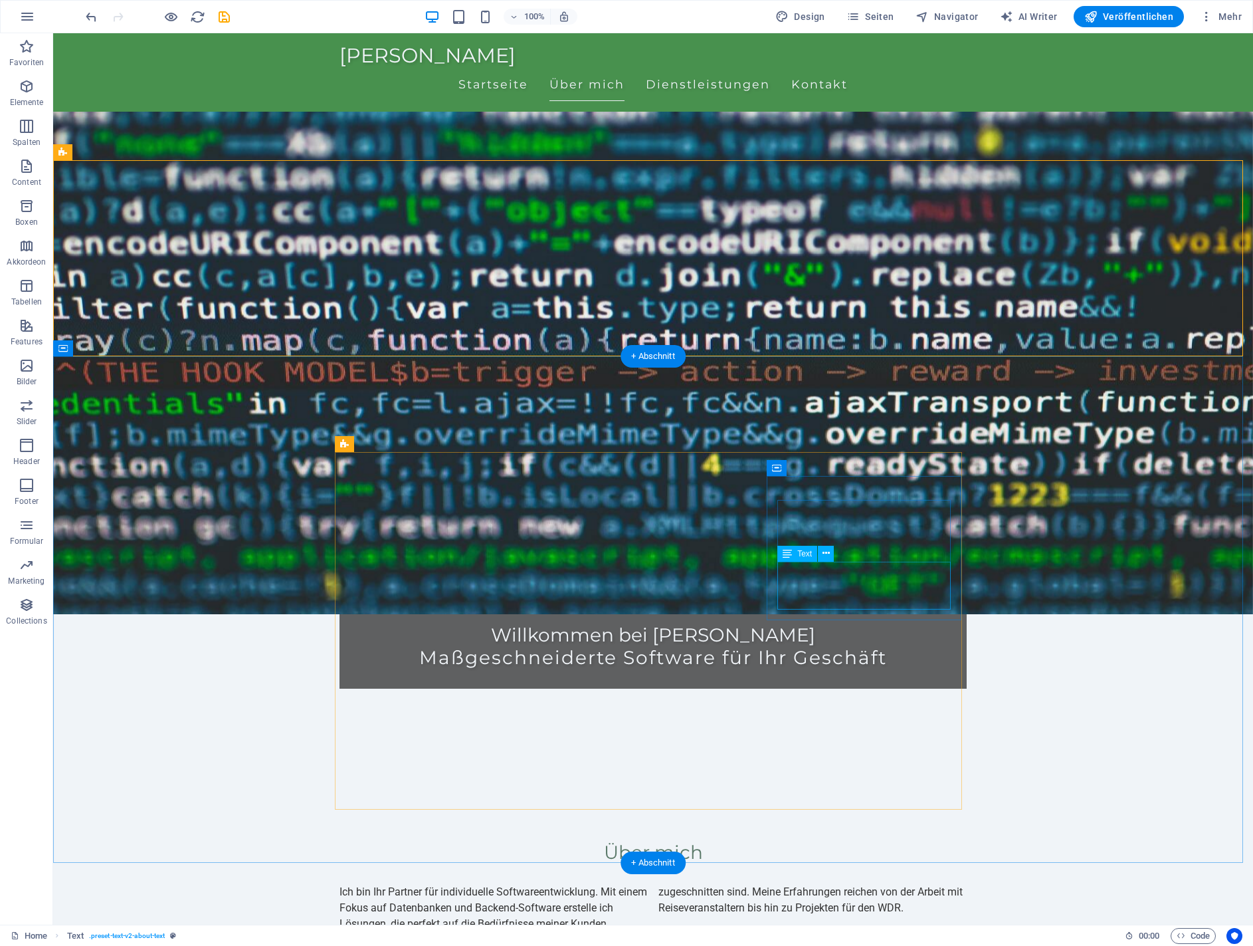
scroll to position [332, 0]
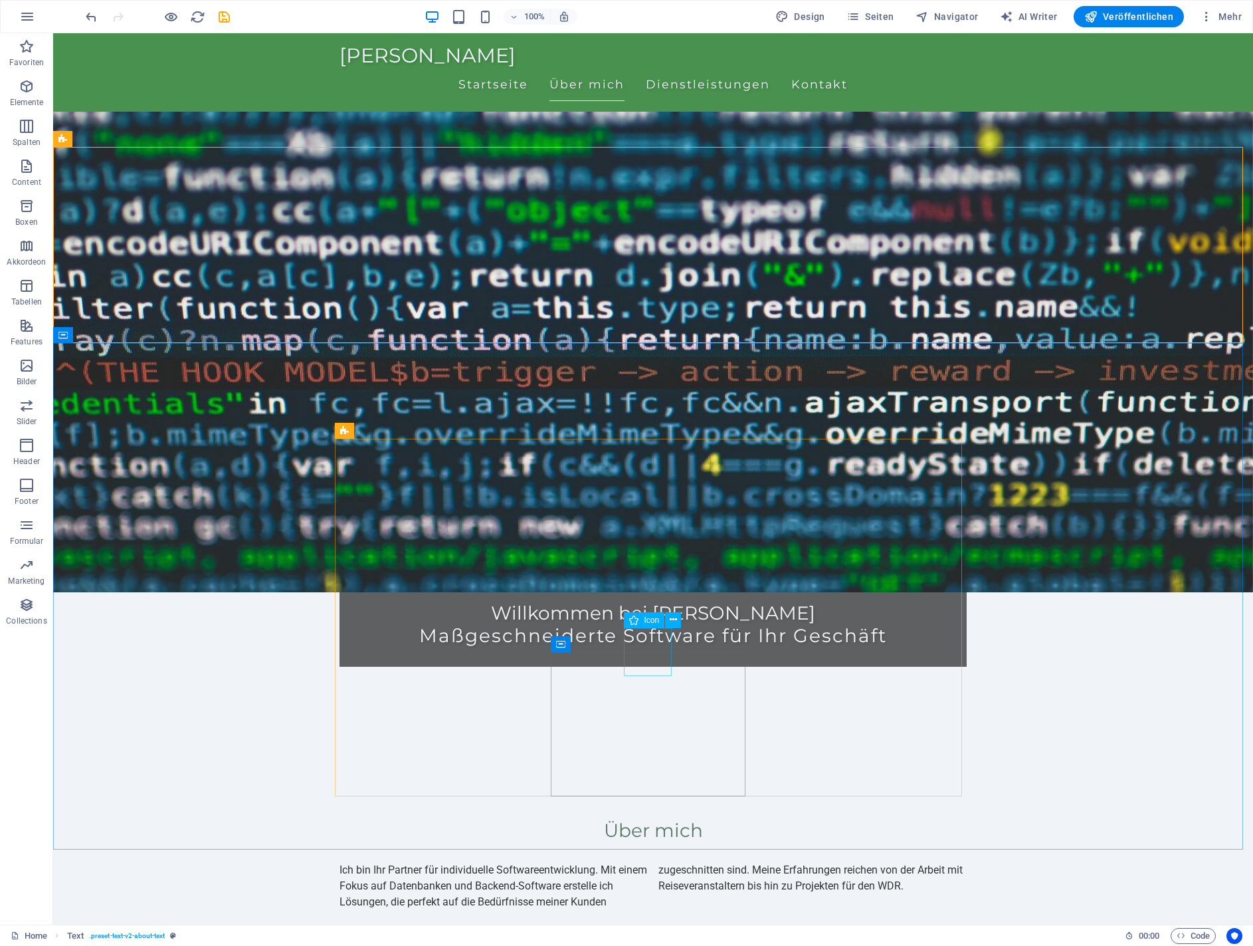
click at [647, 623] on span "Icon" at bounding box center [651, 620] width 15 height 8
select select "xMidYMid"
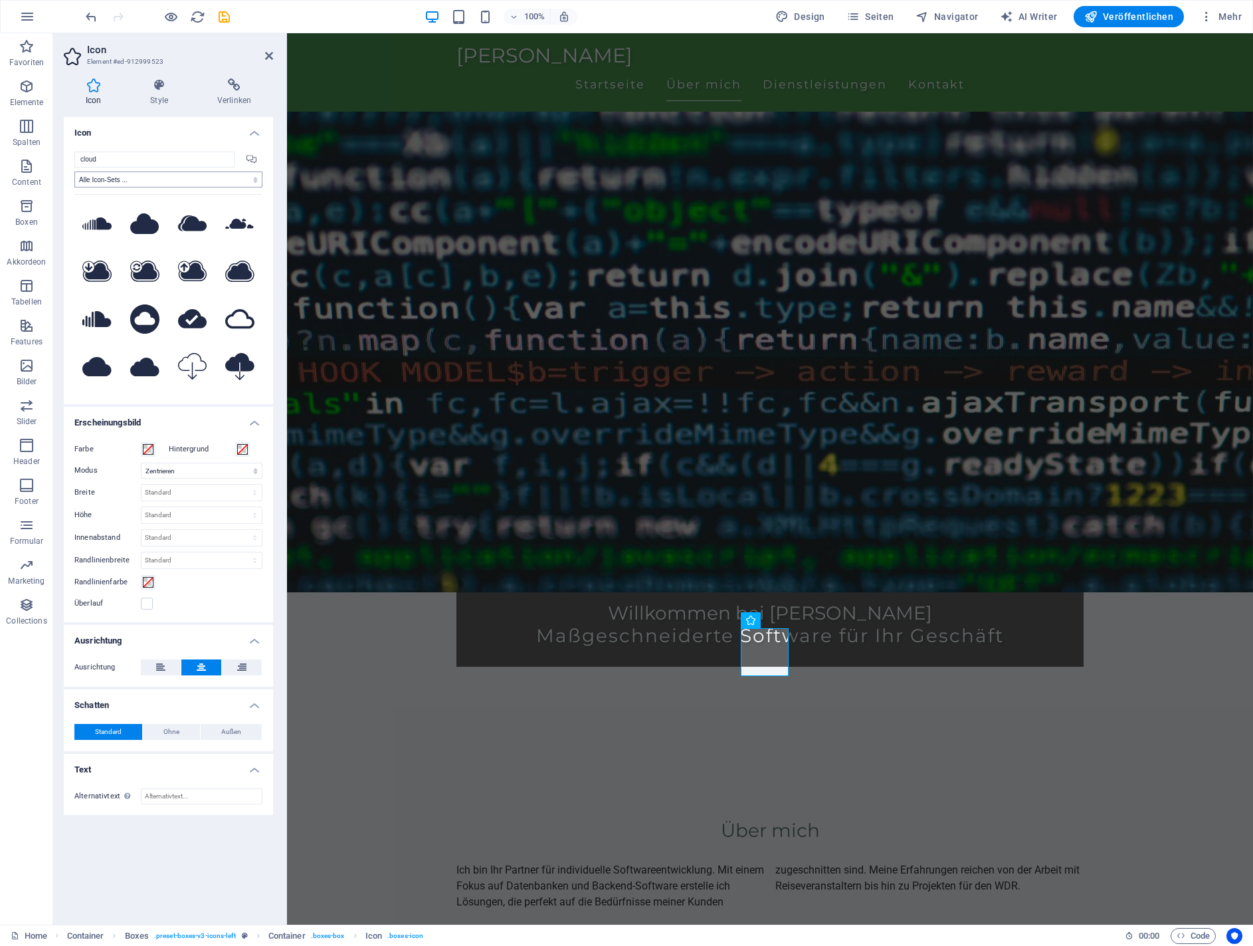
type input "cloud"
click at [237, 178] on select "Alle Icon-Sets ... IcoFont Ionicons FontAwesome Brands FontAwesome Duotone Font…" at bounding box center [168, 179] width 188 height 16
select select "font-awesome-light"
click at [74, 171] on select "Alle Icon-Sets ... IcoFont Ionicons FontAwesome Brands FontAwesome Duotone Font…" at bounding box center [168, 179] width 188 height 16
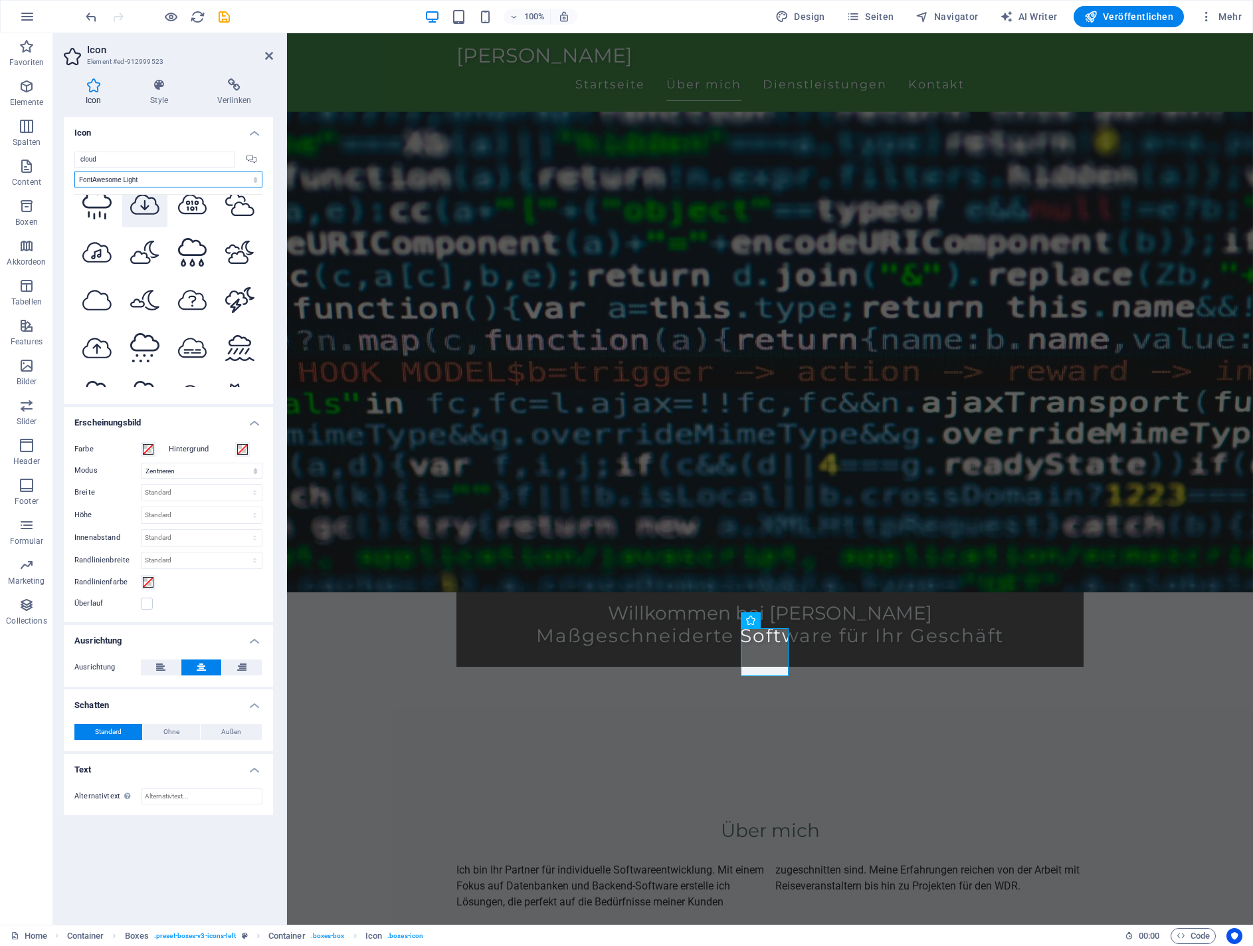
scroll to position [133, 0]
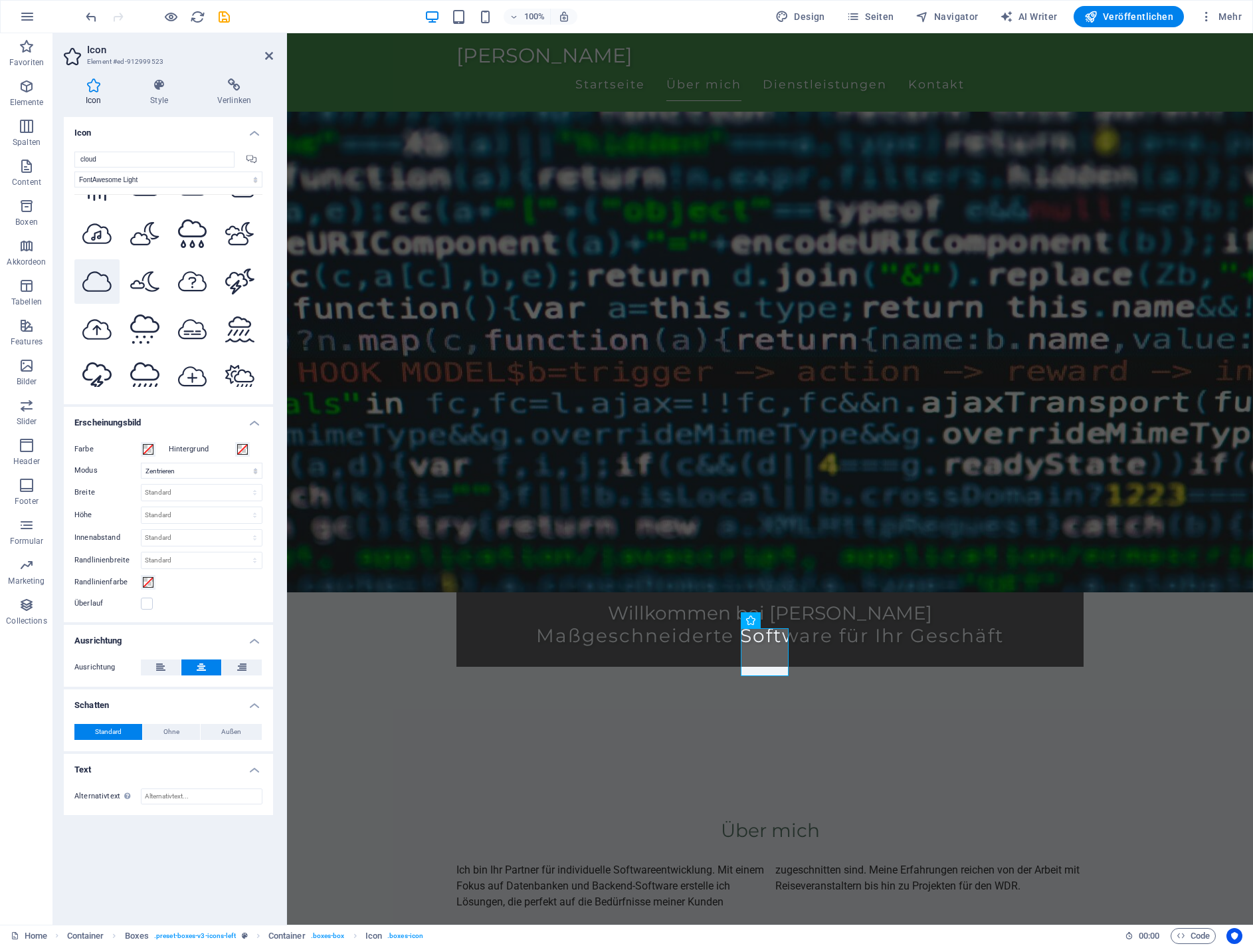
click at [100, 280] on icon at bounding box center [96, 281] width 29 height 23
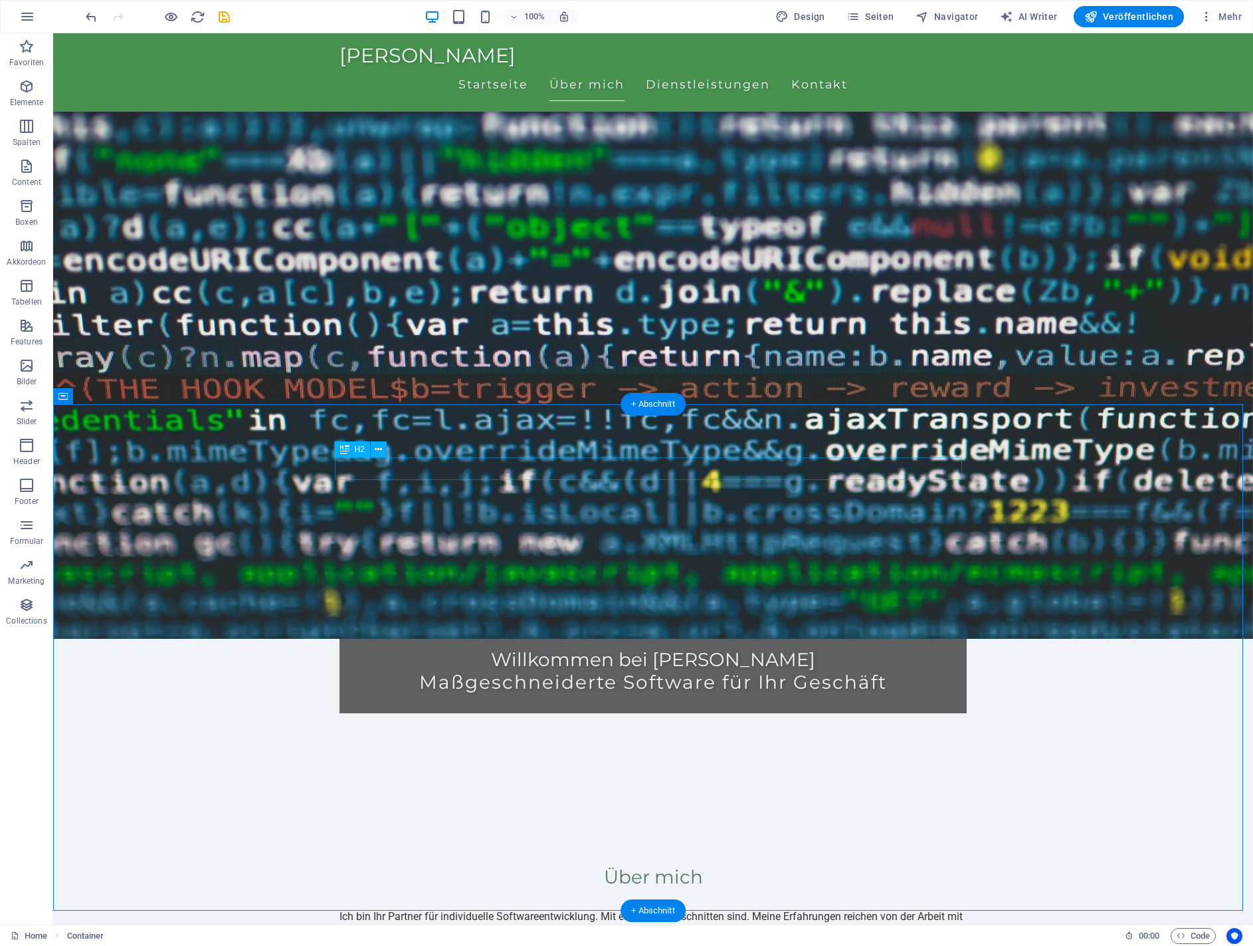
scroll to position [266, 0]
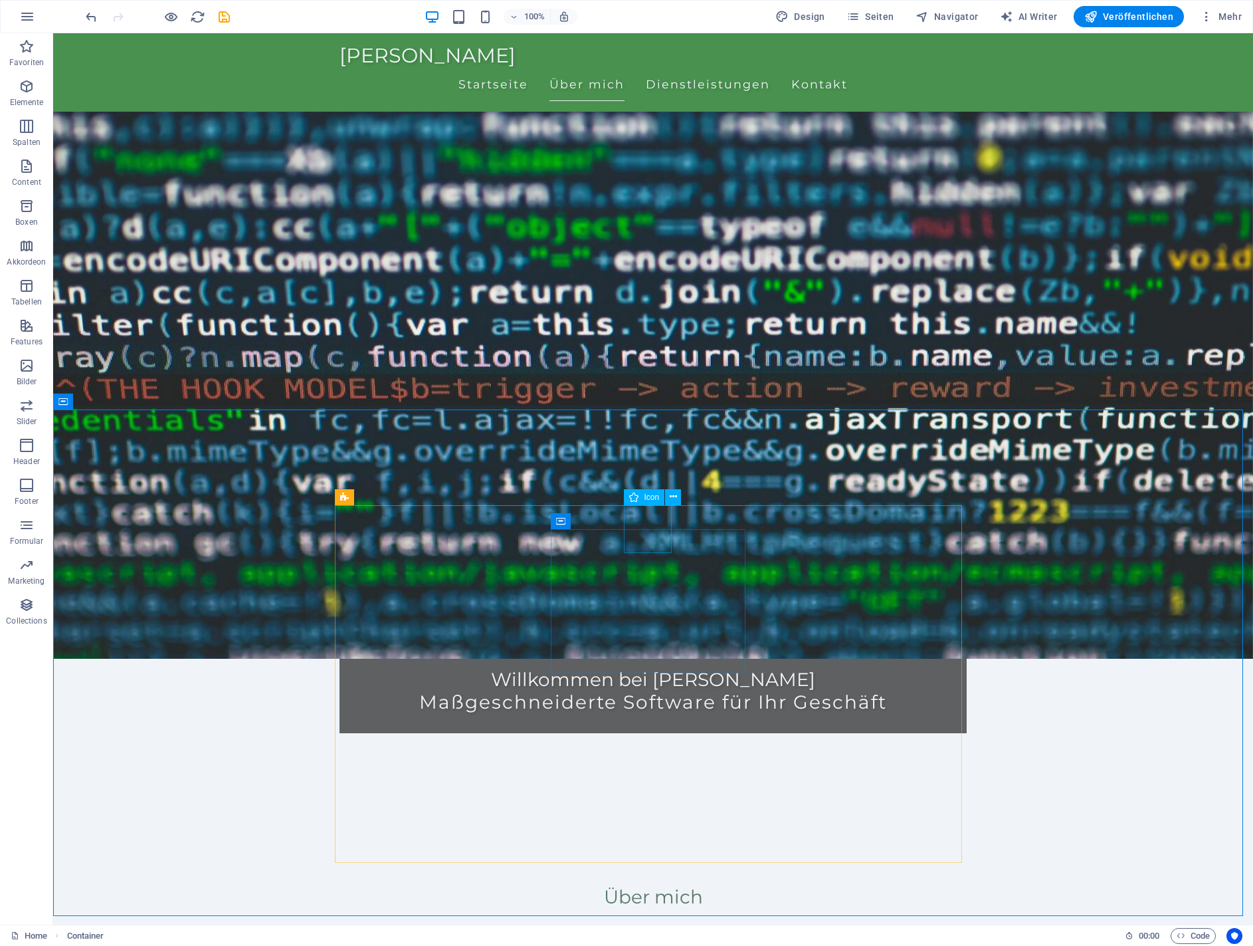
click at [639, 497] on icon at bounding box center [633, 497] width 9 height 16
select select "font-awesome-light"
select select "xMidYMid"
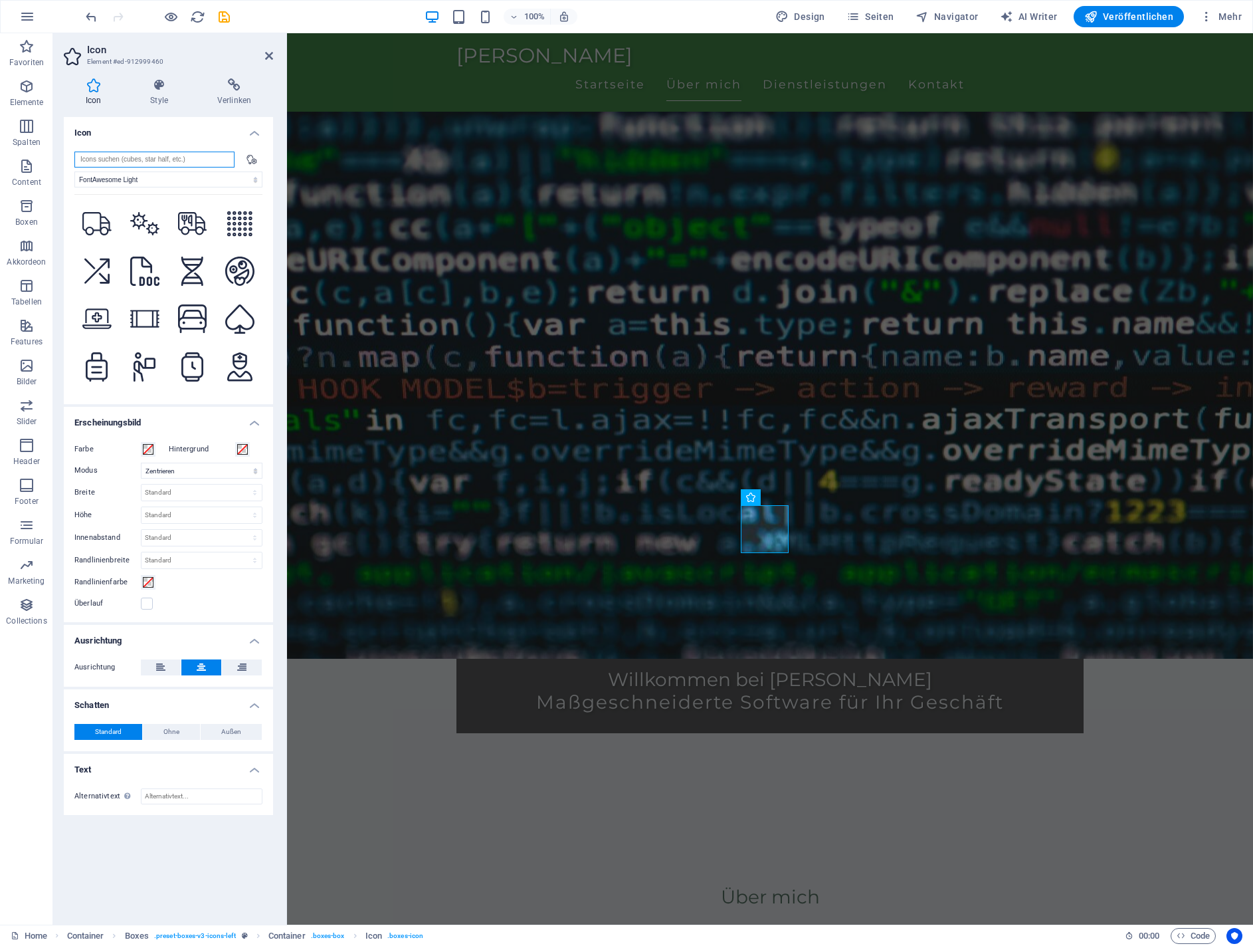
click at [163, 157] on input "search" at bounding box center [154, 160] width 160 height 16
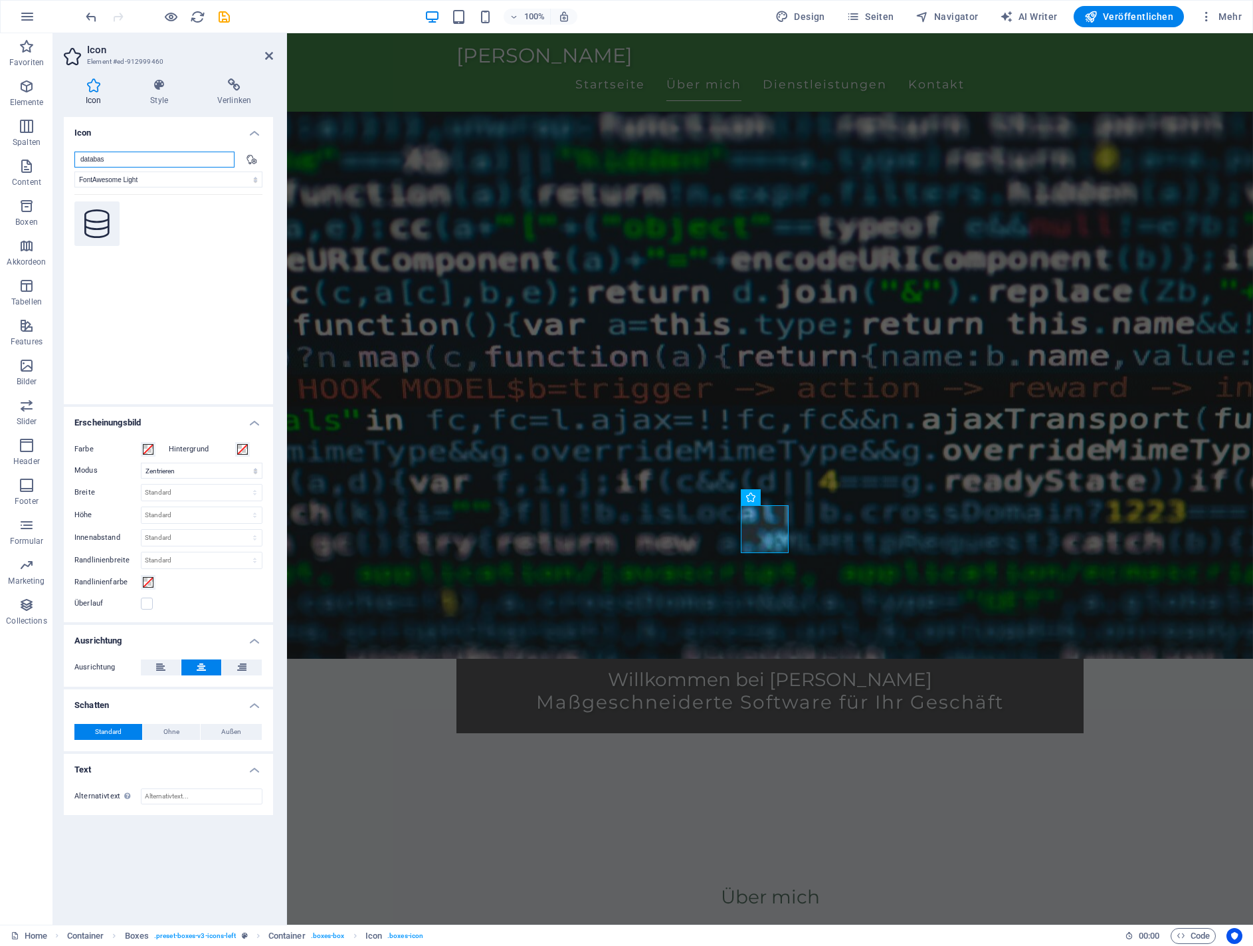
type input "databas"
click at [97, 215] on icon at bounding box center [96, 223] width 25 height 29
click at [429, 833] on div "Über mich Ich bin Ihr Partner für individuelle Softwareentwicklung. Mit einem F…" at bounding box center [770, 931] width 966 height 197
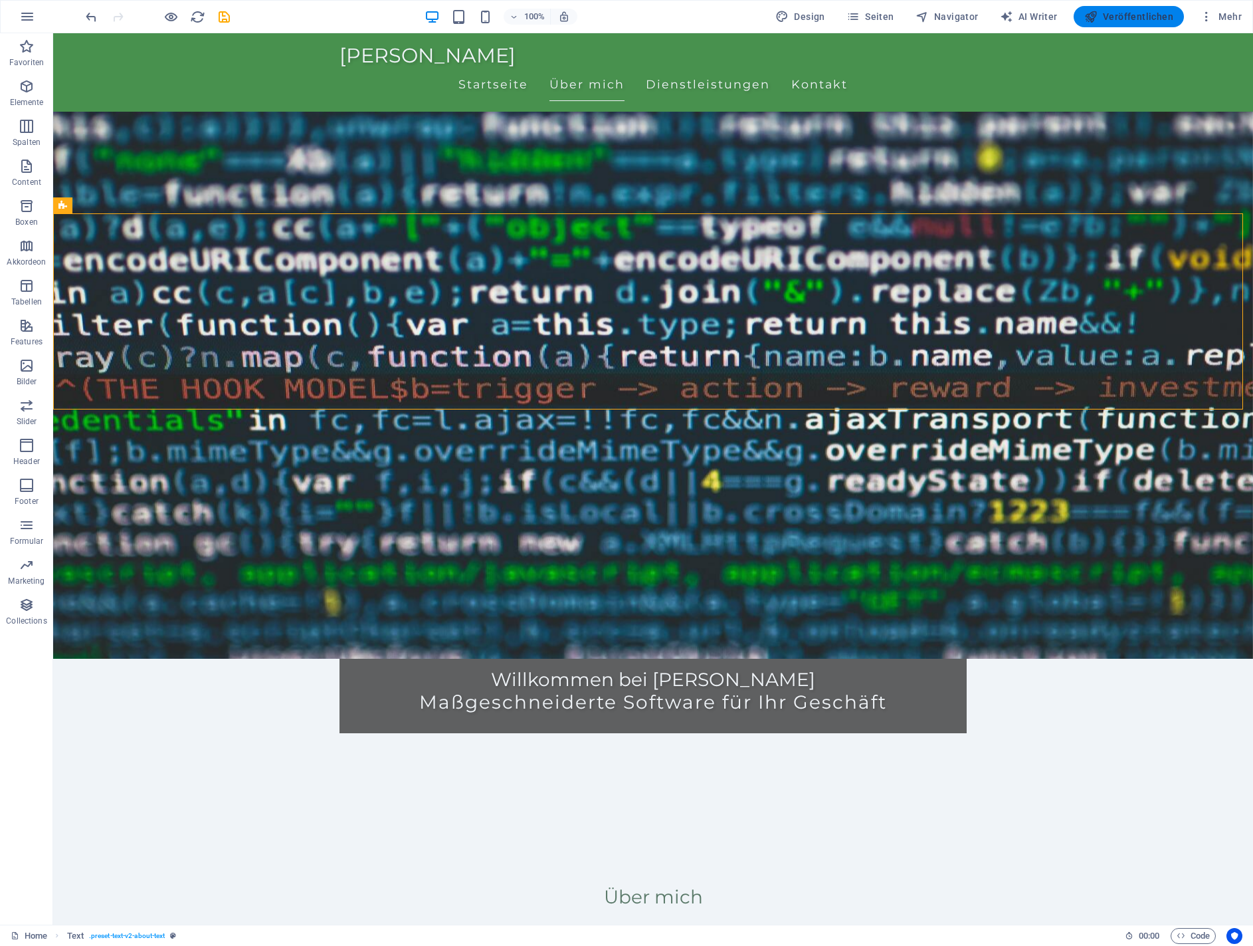
click at [1116, 19] on span "Veröffentlichen" at bounding box center [1129, 16] width 89 height 13
checkbox input "false"
